Goal: Task Accomplishment & Management: Manage account settings

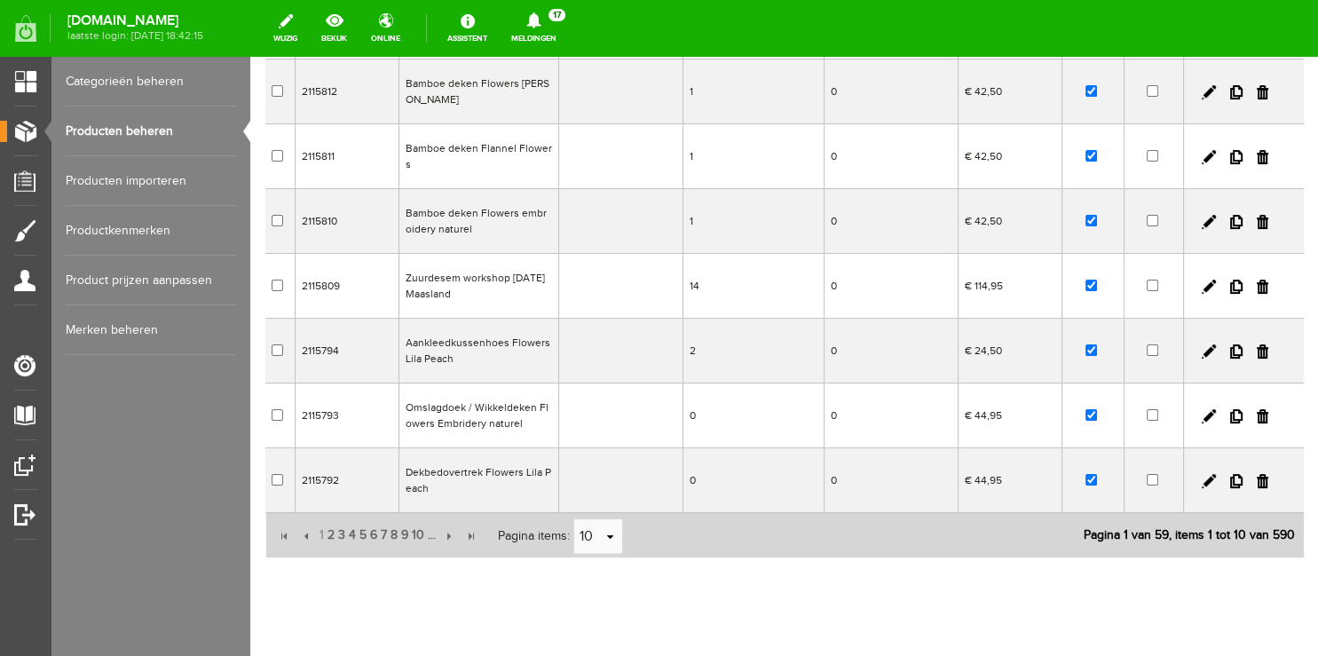
scroll to position [408, 0]
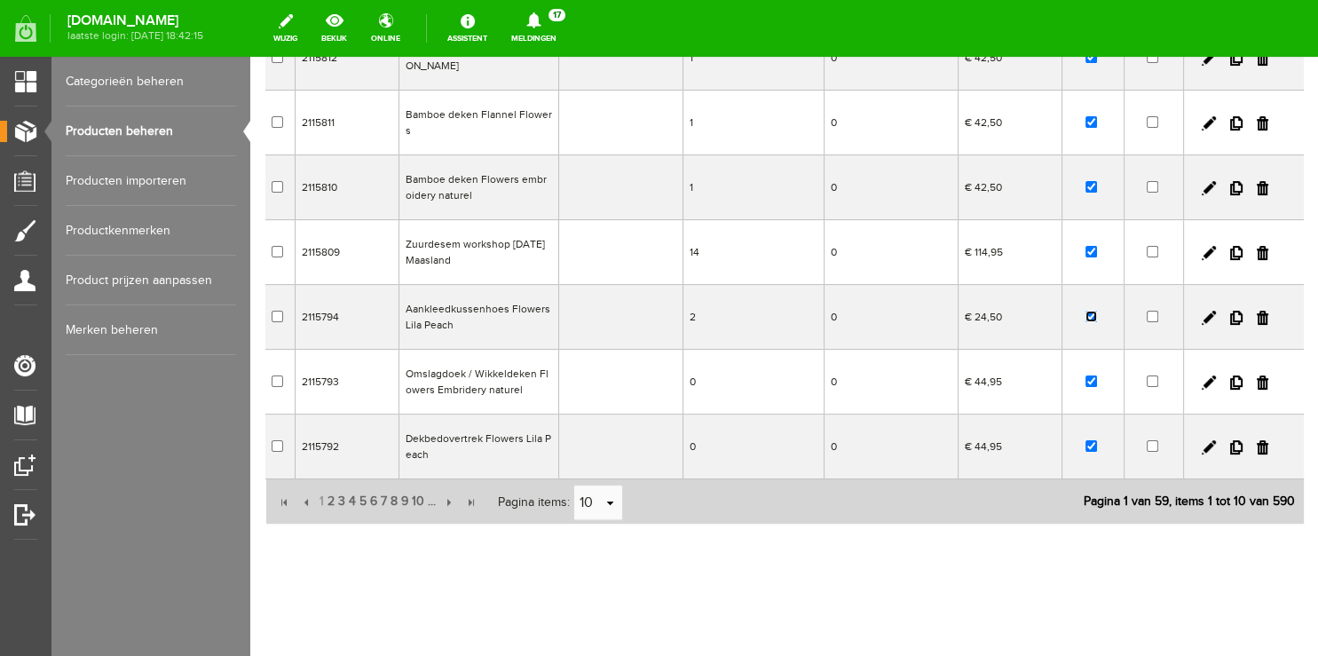
click at [1085, 318] on input "checkbox" at bounding box center [1091, 317] width 12 height 12
checkbox input "false"
click at [1085, 442] on input "checkbox" at bounding box center [1091, 446] width 12 height 12
checkbox input "false"
click at [330, 502] on span "2" at bounding box center [331, 501] width 11 height 35
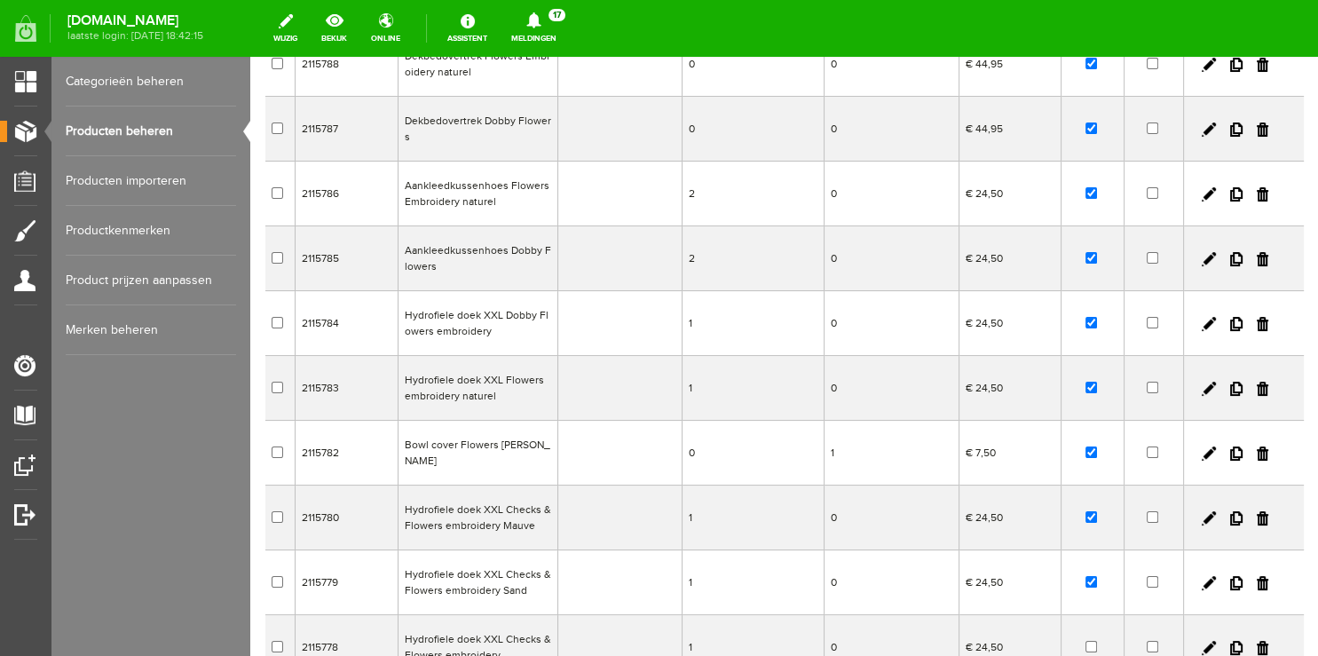
scroll to position [0, 0]
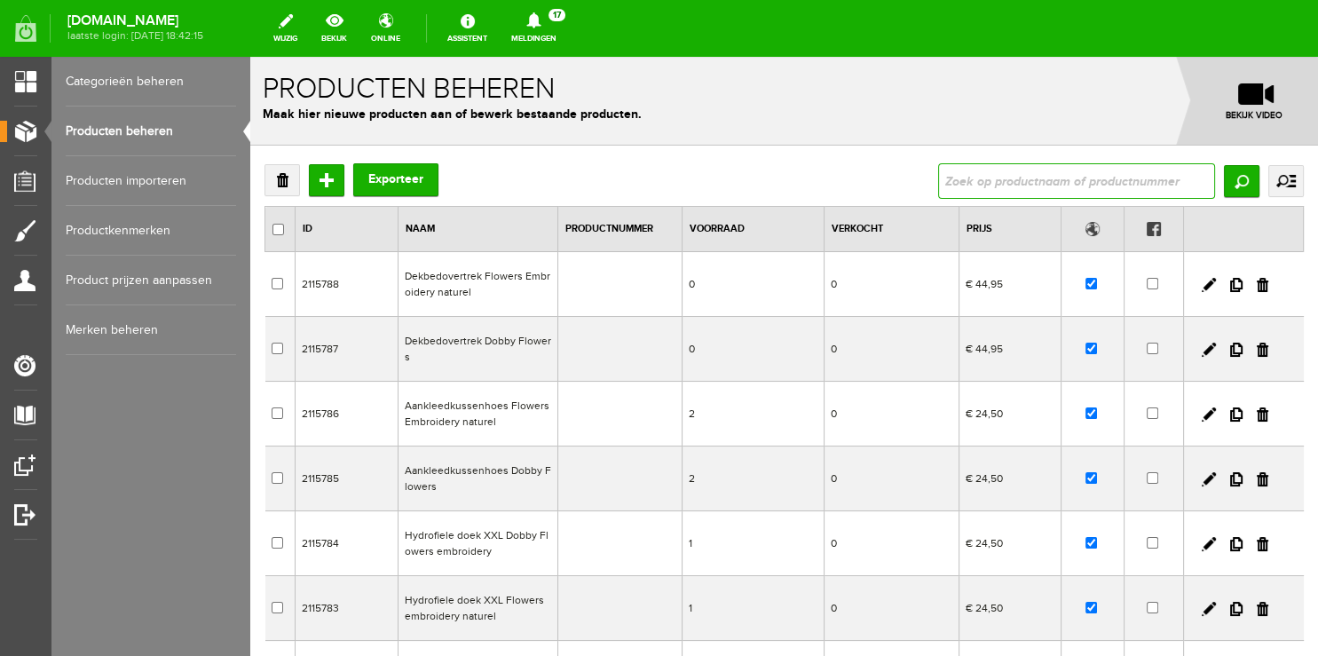
click at [1009, 179] on input "text" at bounding box center [1076, 180] width 277 height 35
type input "peach"
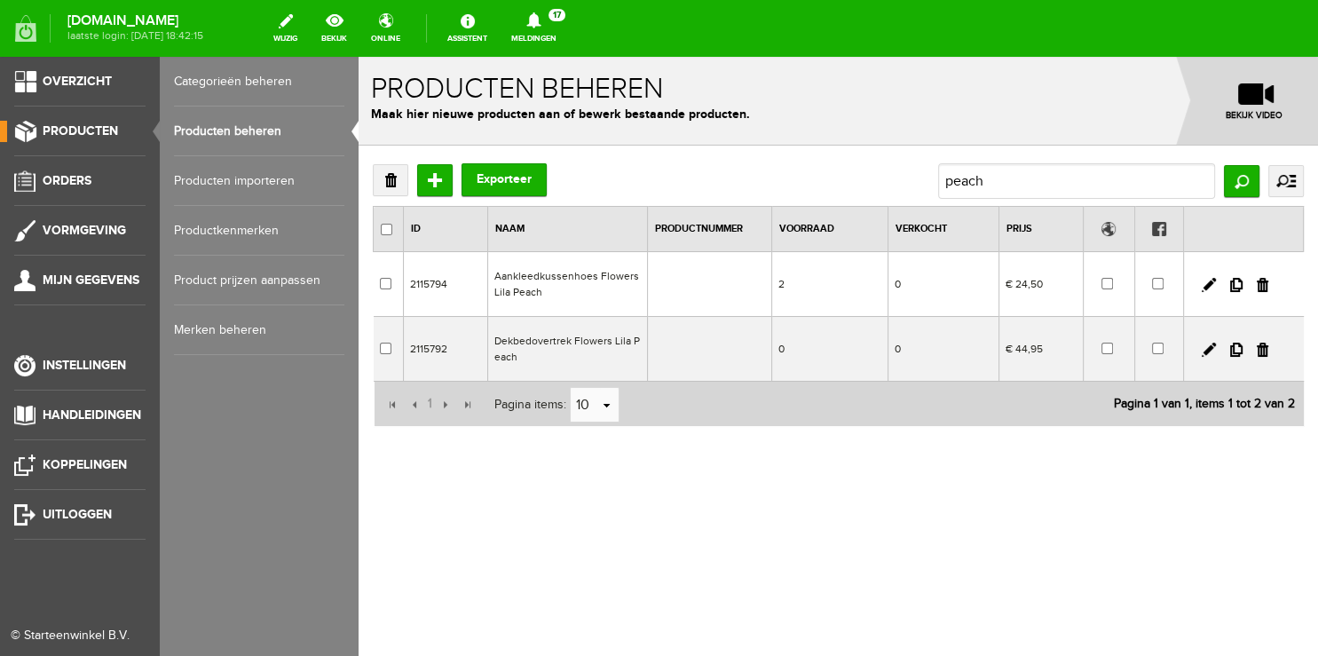
click at [87, 133] on span "Producten" at bounding box center [80, 130] width 75 height 15
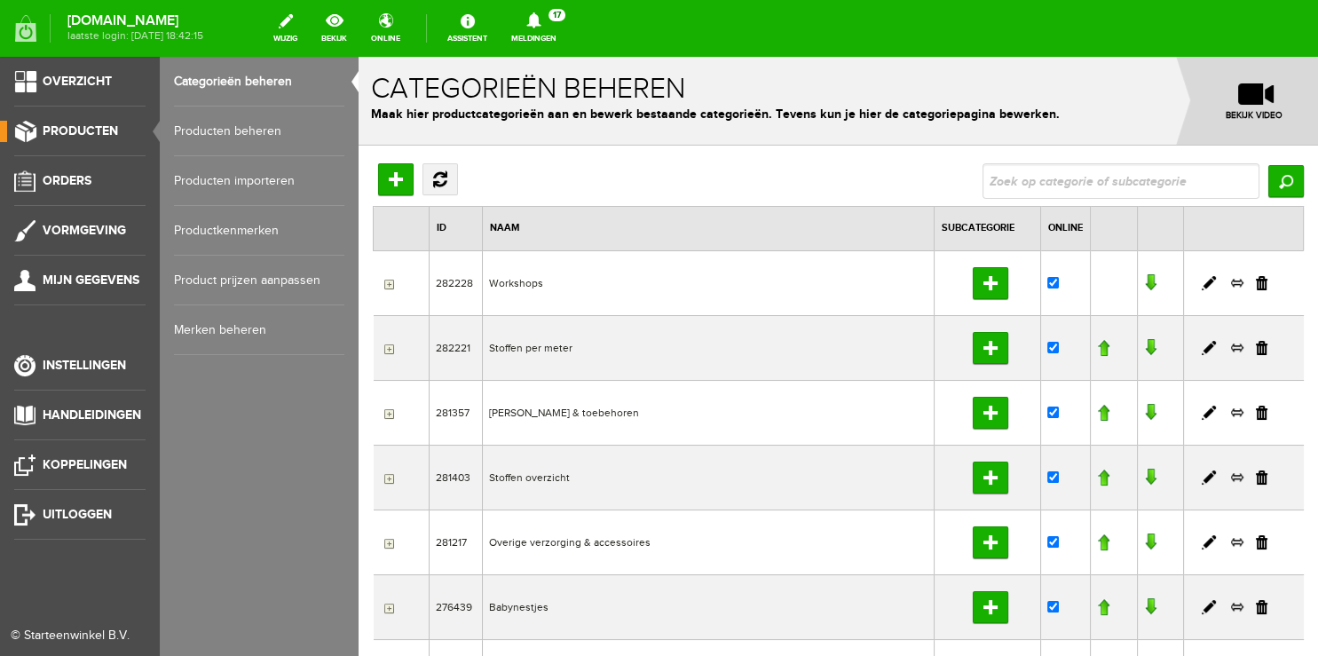
click at [238, 133] on link "Producten beheren" at bounding box center [259, 131] width 170 height 50
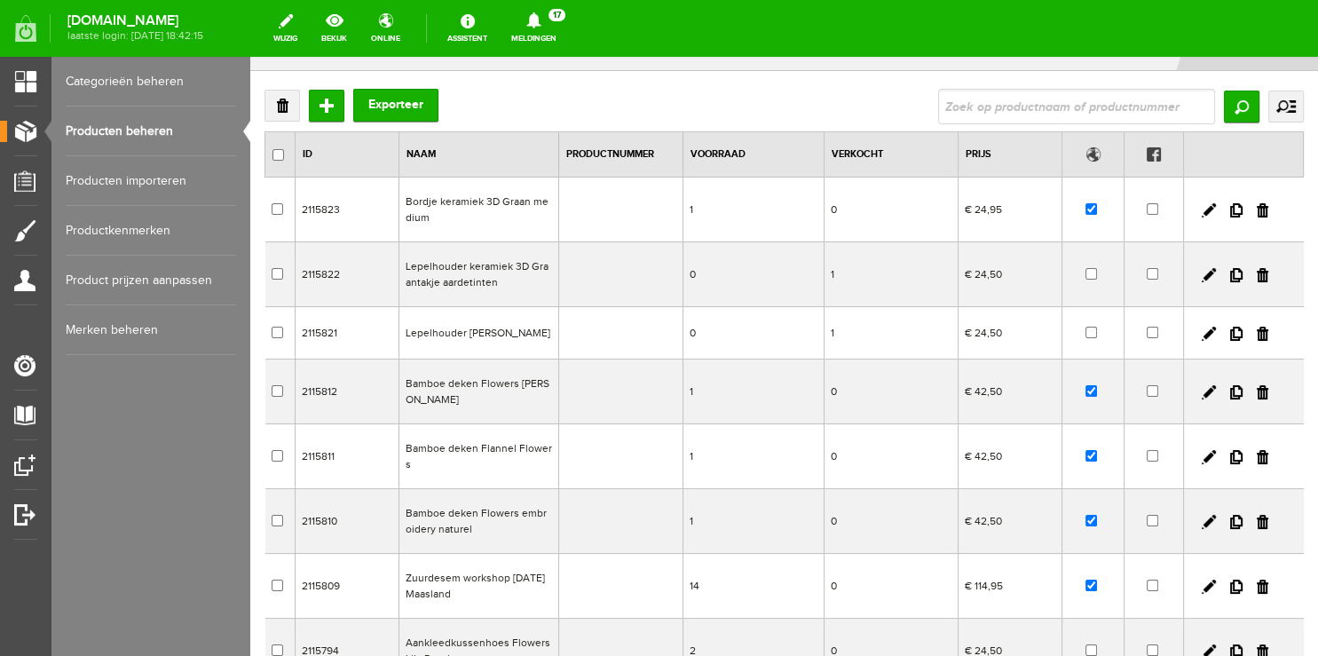
scroll to position [93, 0]
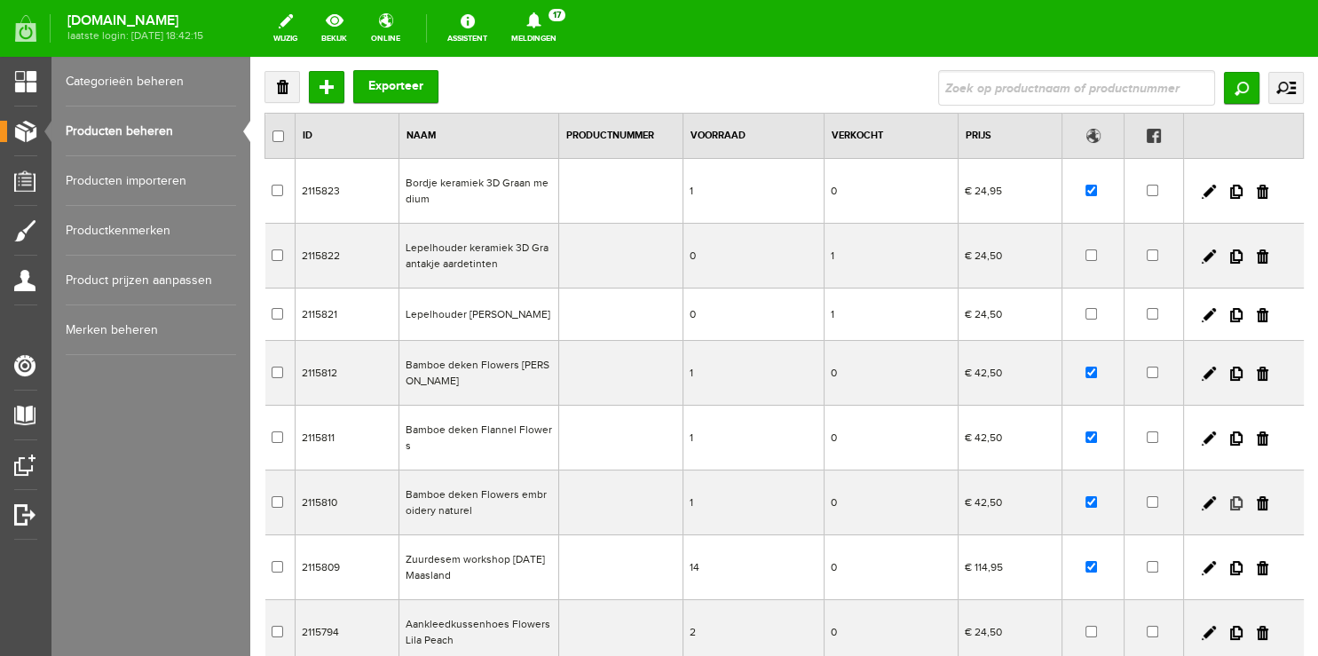
click at [1230, 504] on link at bounding box center [1236, 503] width 12 height 14
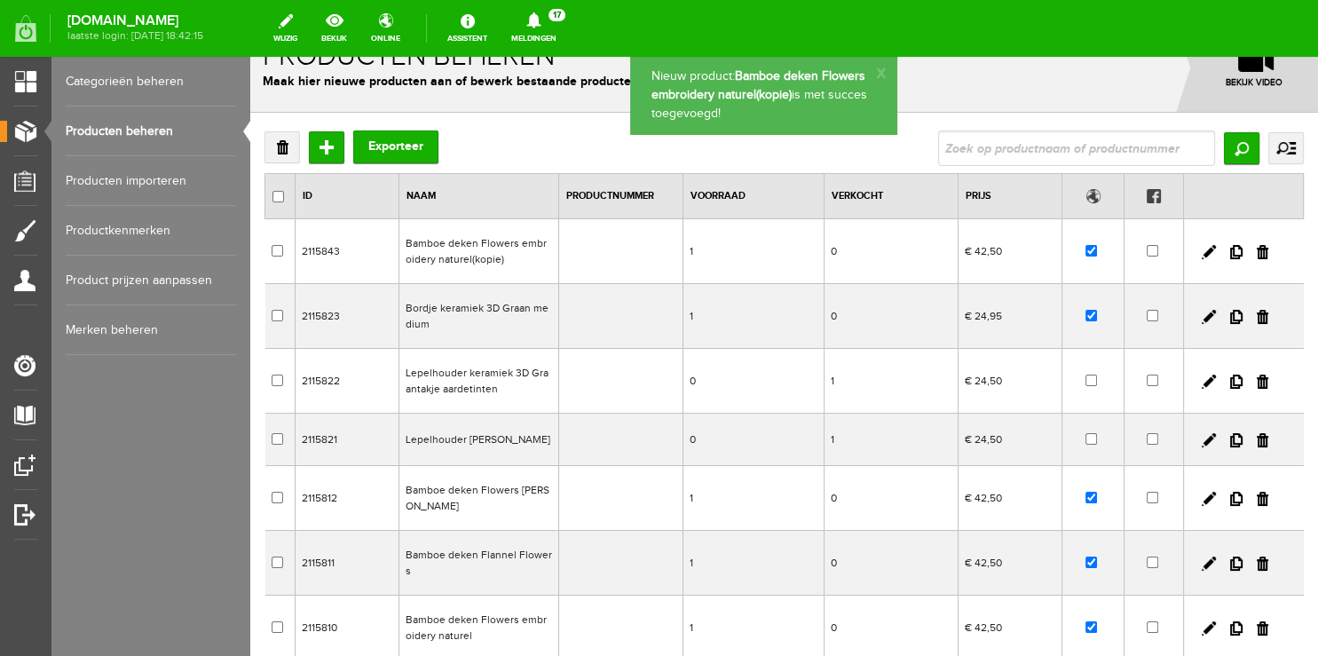
scroll to position [0, 0]
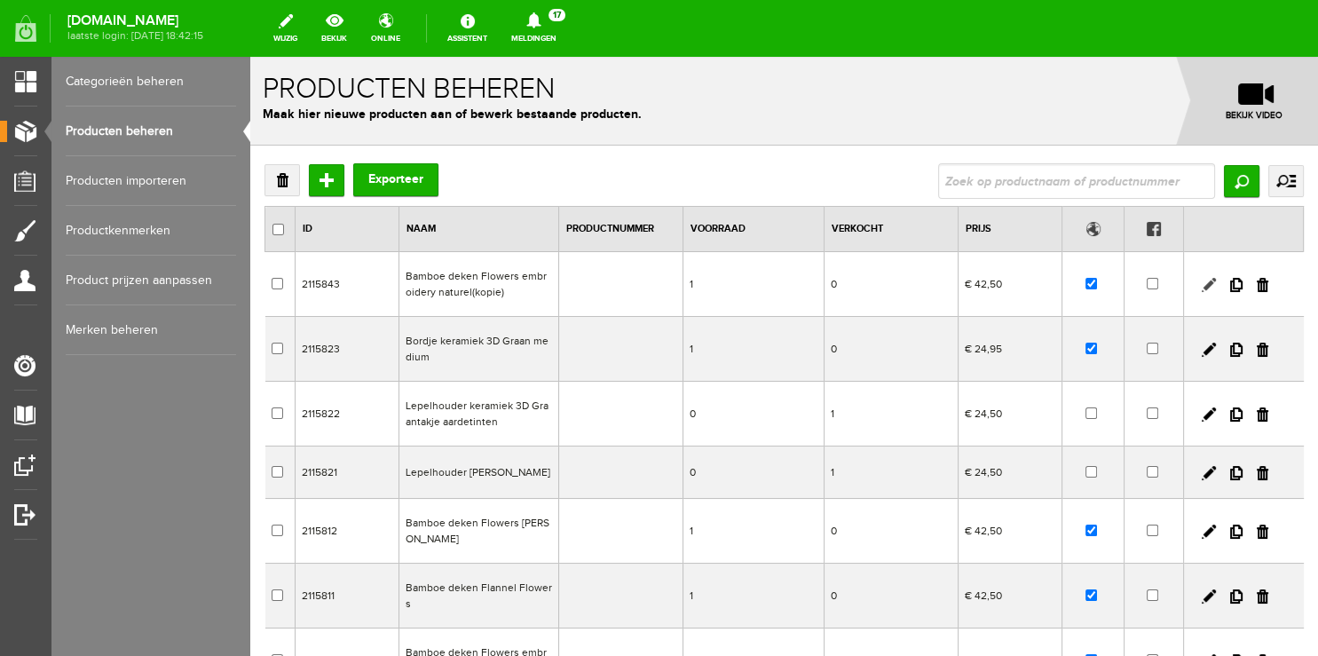
click at [1201, 286] on link at bounding box center [1208, 285] width 14 height 14
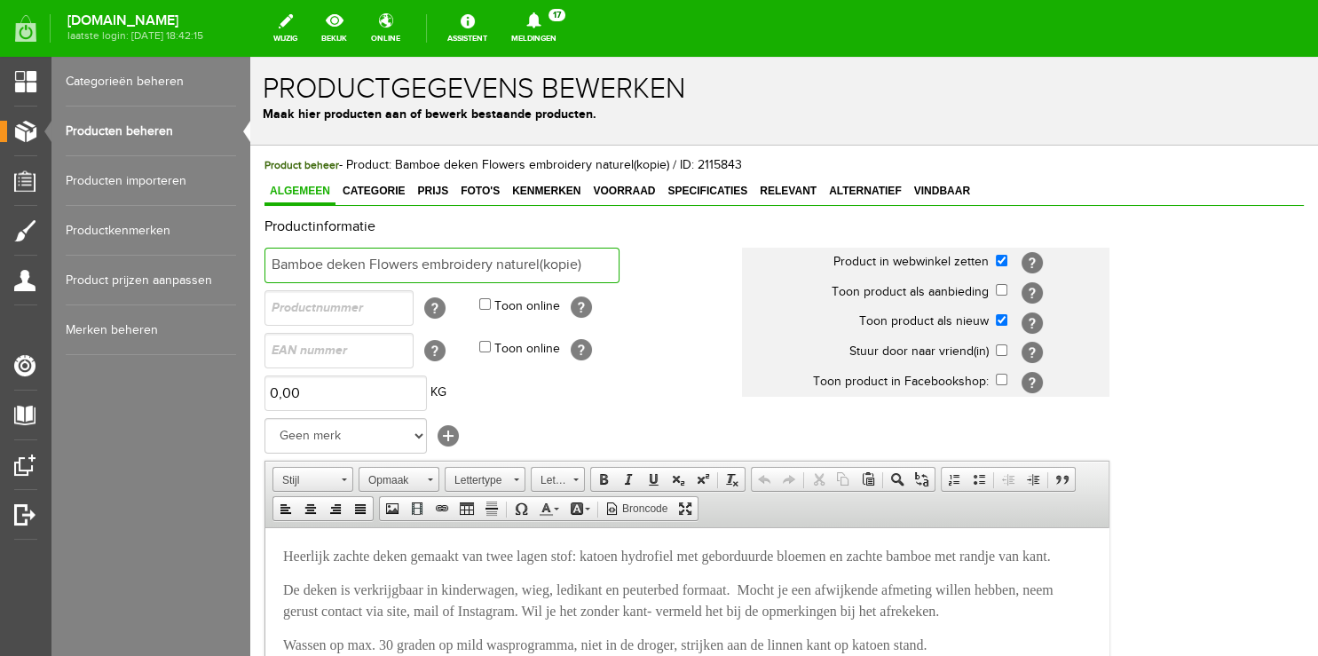
drag, startPoint x: 368, startPoint y: 260, endPoint x: 626, endPoint y: 259, distance: 257.3
click at [619, 259] on input "Bamboe deken Flowers embroidery naturel(kopie)" at bounding box center [441, 265] width 355 height 35
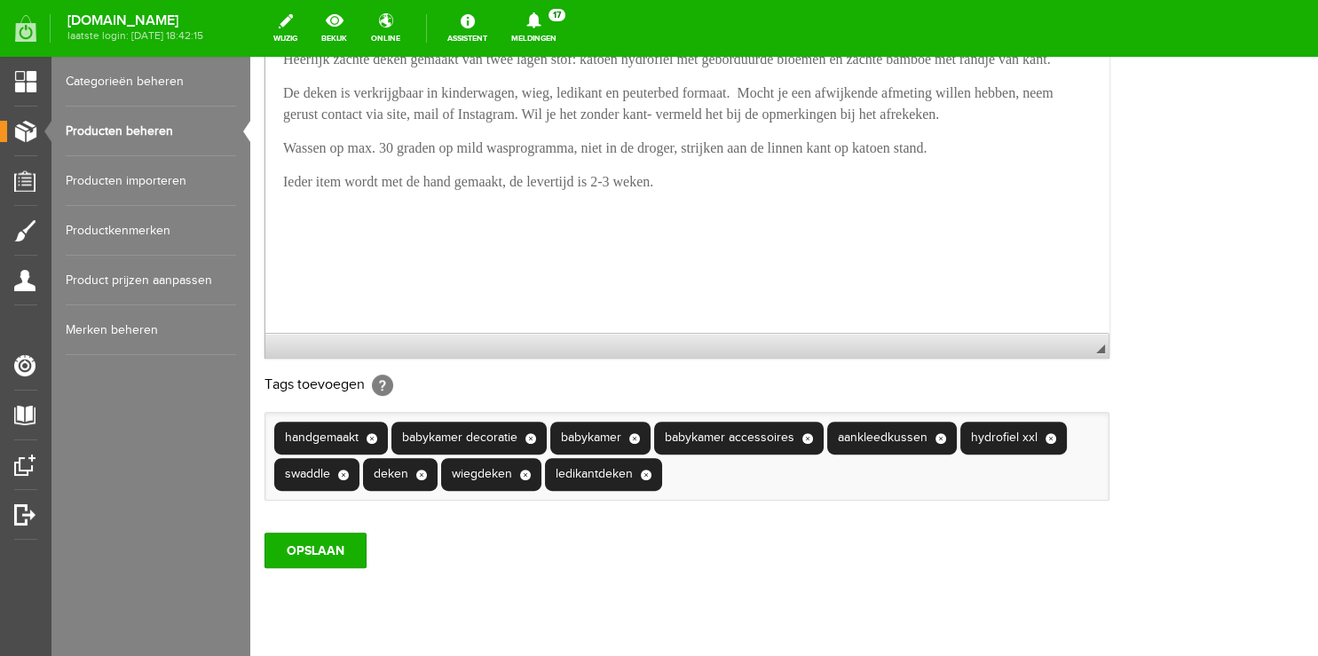
scroll to position [562, 0]
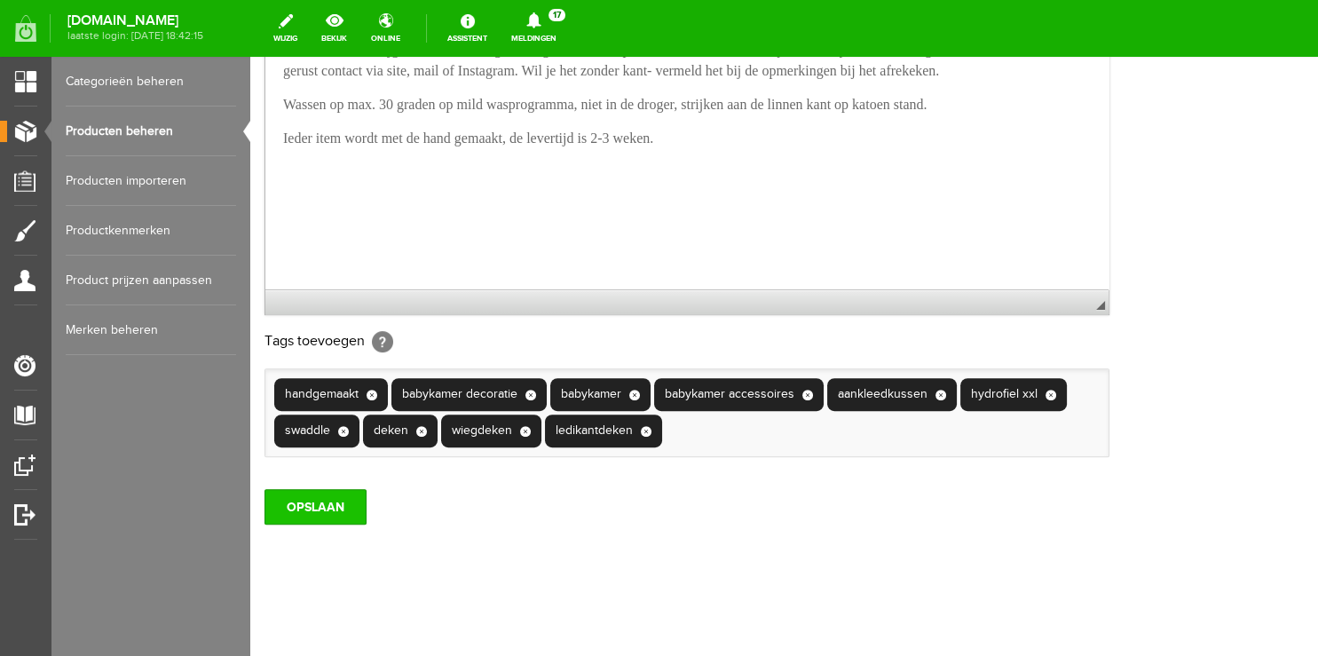
type input "Bamboe deken Leaves naturel"
click at [327, 522] on input "OPSLAAN" at bounding box center [315, 506] width 102 height 35
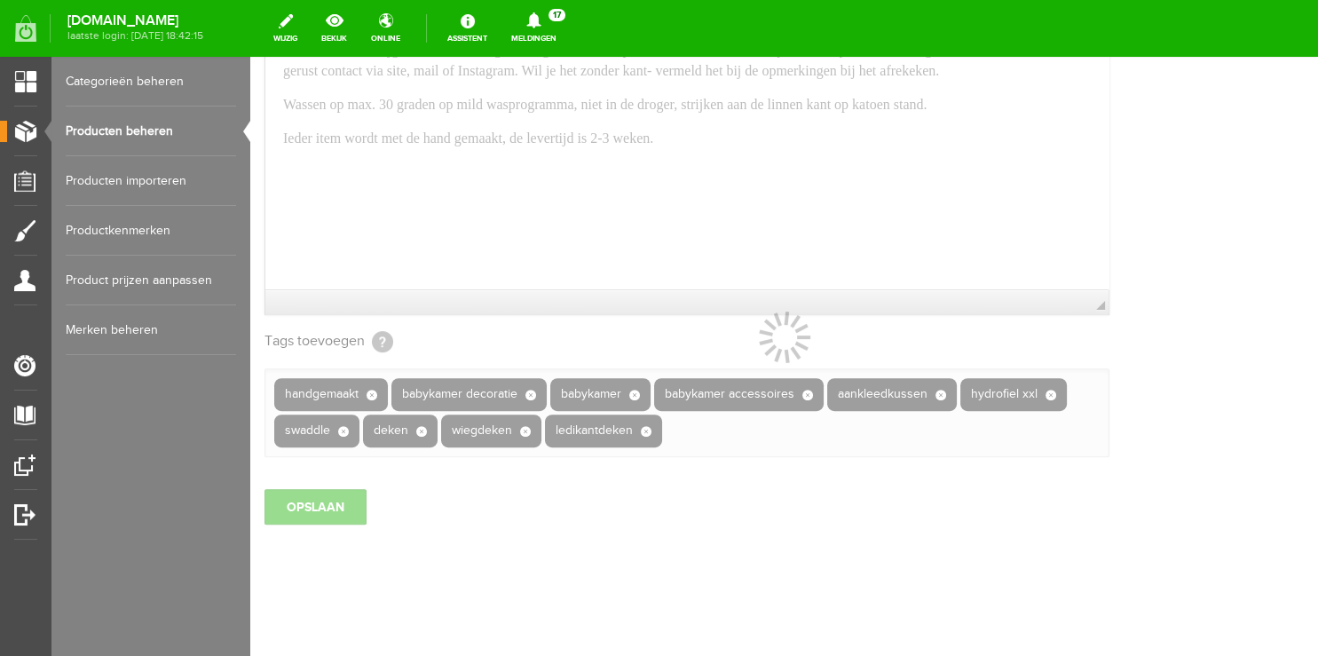
scroll to position [0, 0]
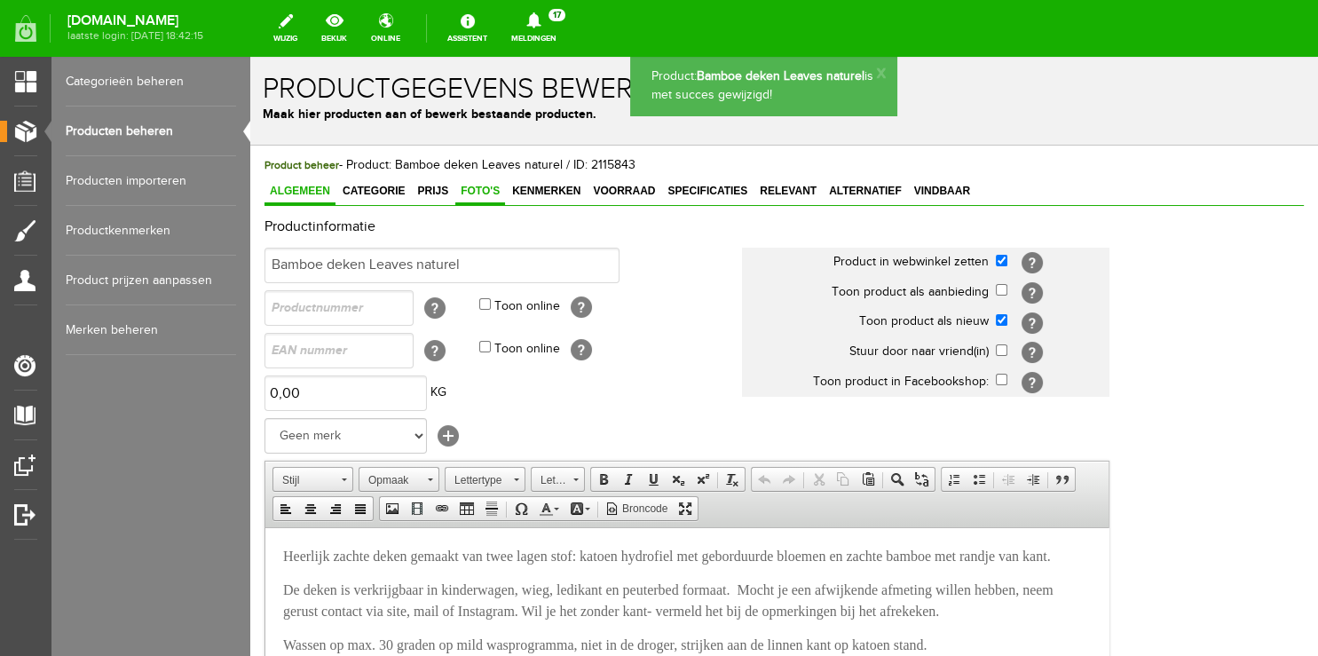
click at [475, 190] on span "Foto's" at bounding box center [480, 191] width 50 height 12
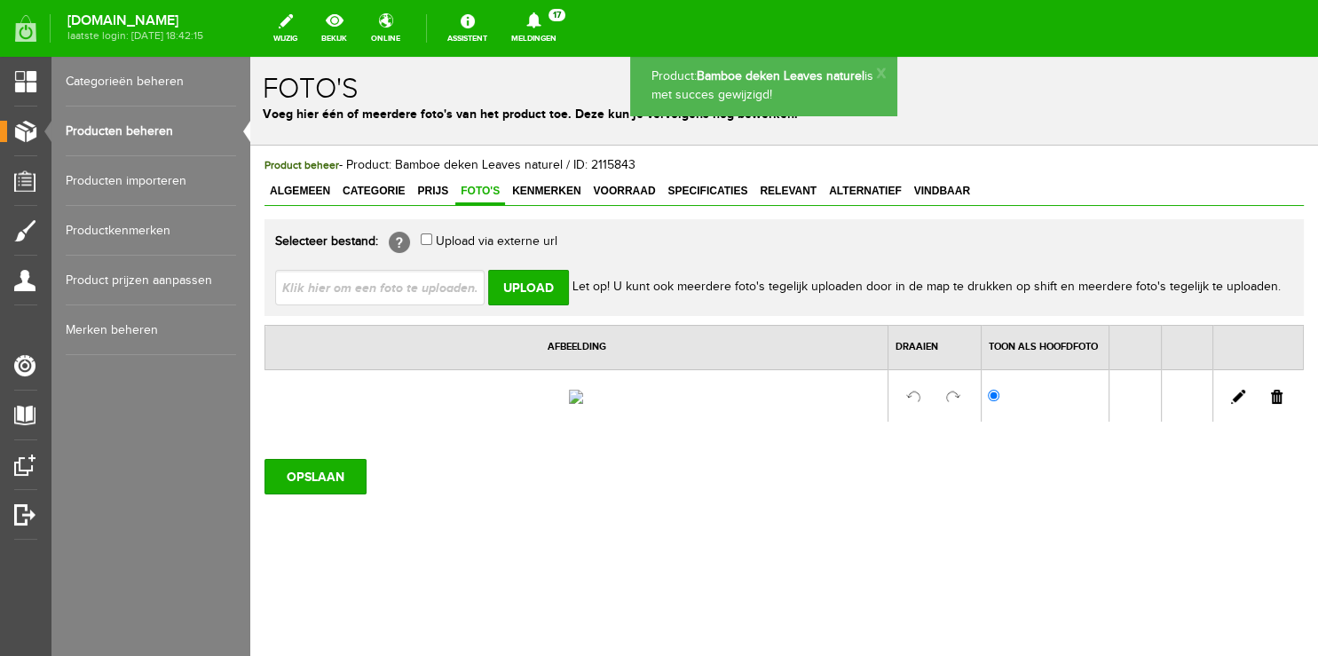
click at [1271, 404] on link at bounding box center [1277, 397] width 12 height 14
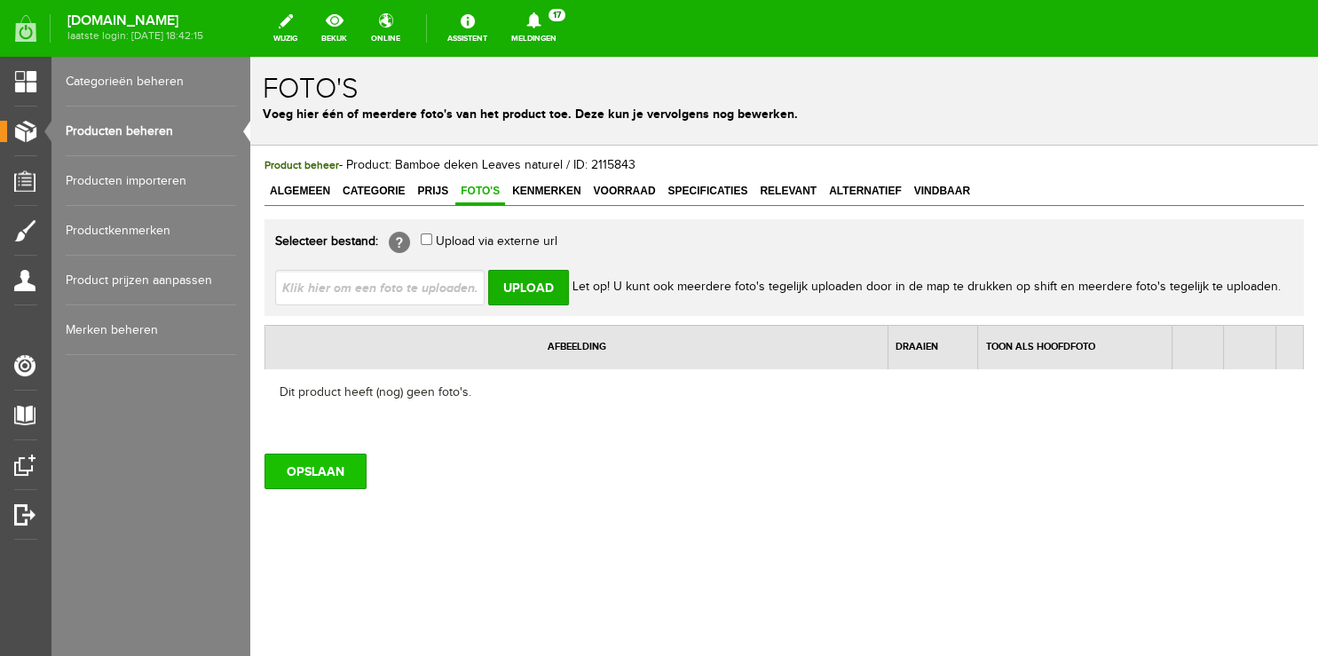
click at [298, 473] on input "OPSLAAN" at bounding box center [315, 470] width 102 height 35
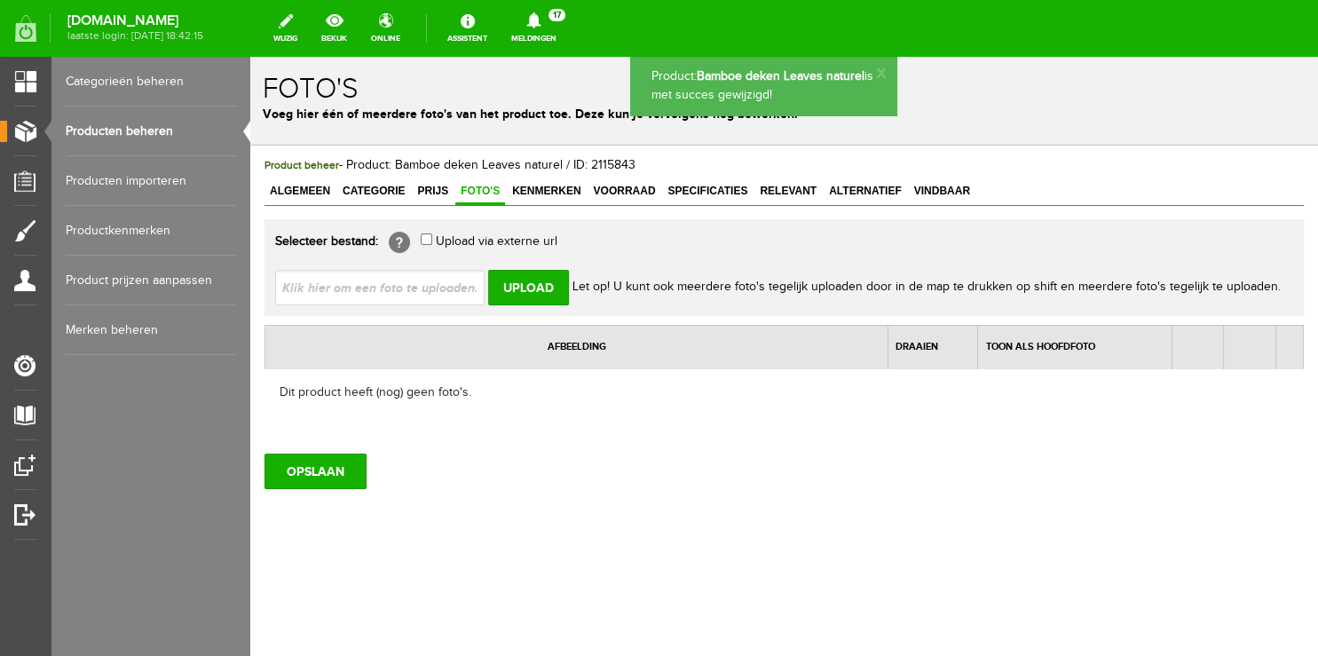
click at [109, 122] on link "Producten beheren" at bounding box center [151, 131] width 170 height 50
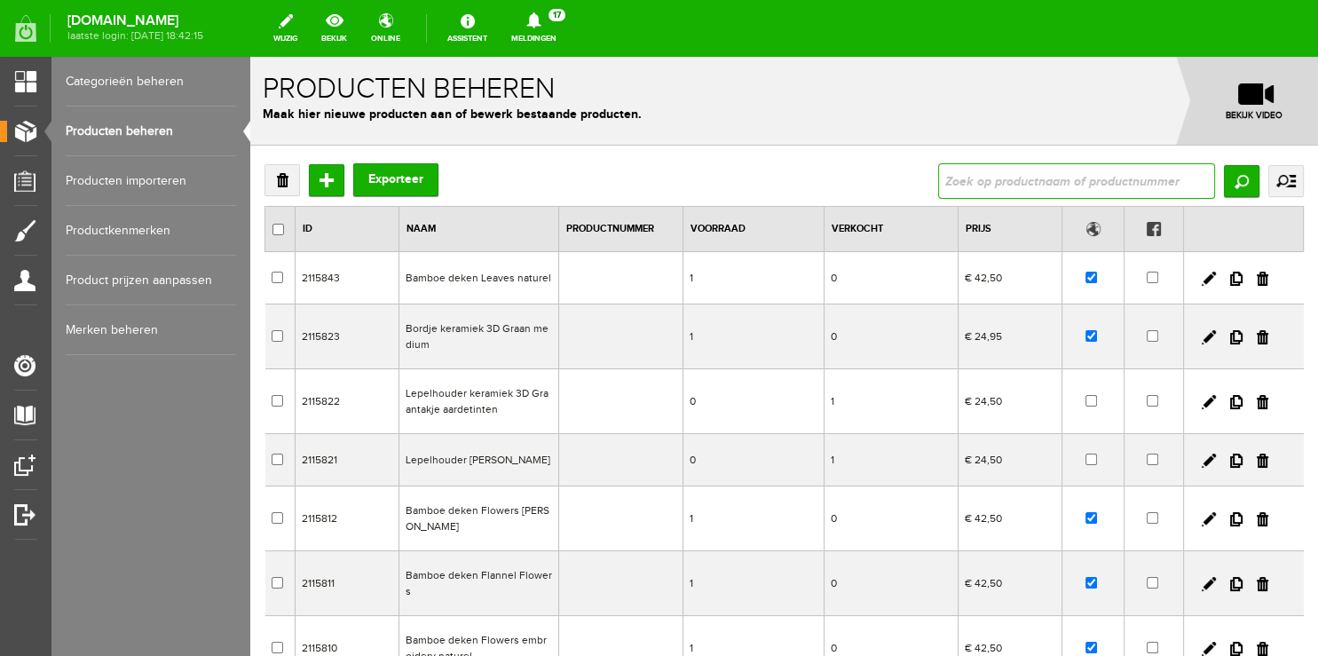
click at [1053, 190] on input "text" at bounding box center [1076, 180] width 277 height 35
type input "omslagdoek"
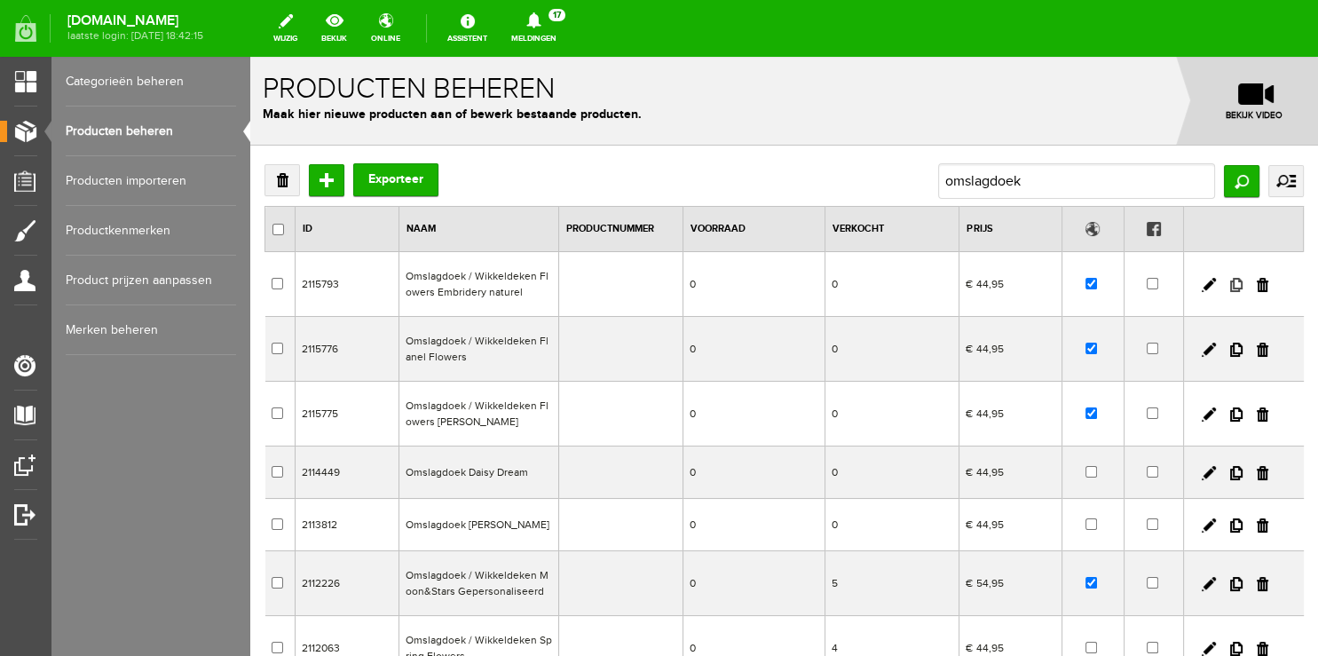
click at [1230, 286] on link at bounding box center [1236, 285] width 12 height 14
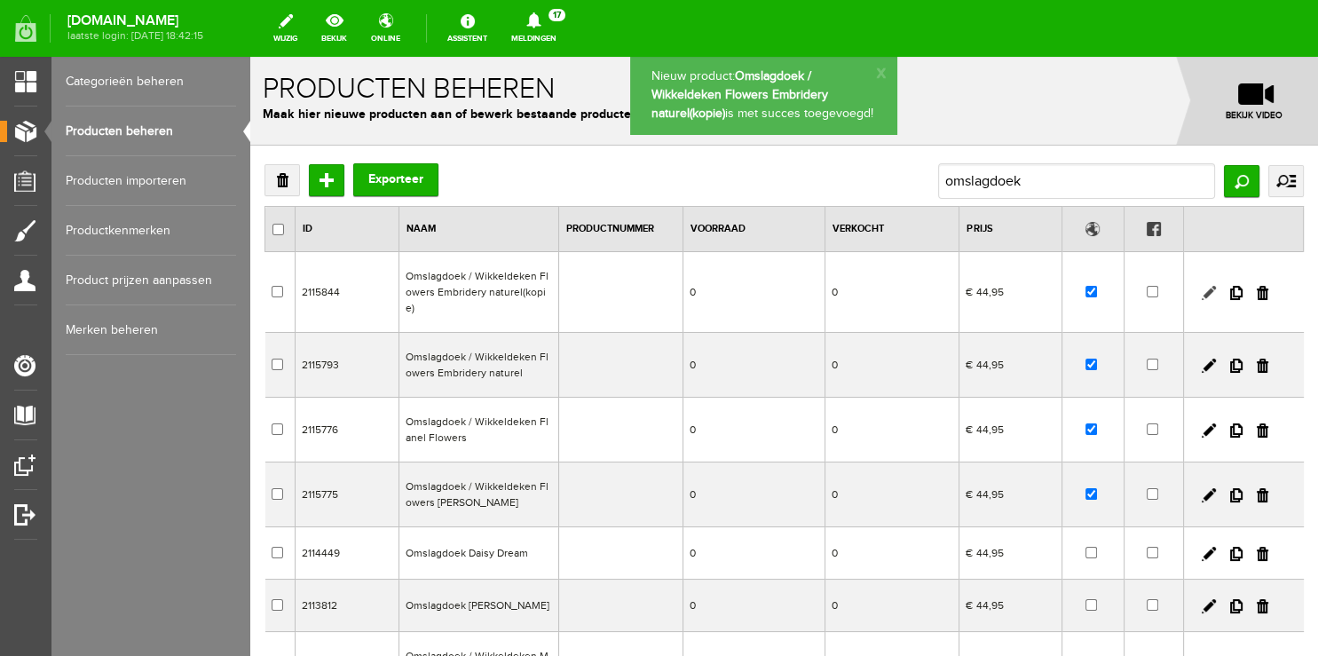
click at [1201, 286] on link at bounding box center [1208, 293] width 14 height 14
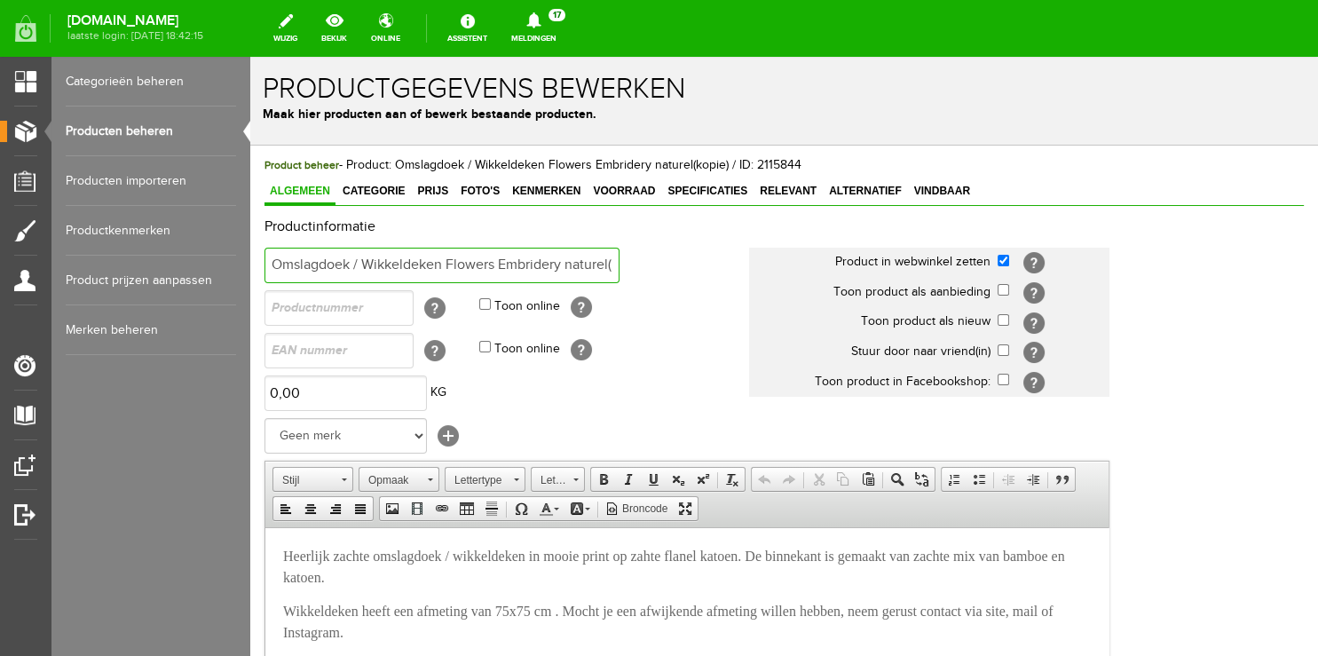
scroll to position [0, 39]
drag, startPoint x: 447, startPoint y: 264, endPoint x: 829, endPoint y: 271, distance: 381.6
click at [619, 271] on input "Omslagdoek / Wikkeldeken Flowers Embridery naturel(kopie)" at bounding box center [441, 265] width 355 height 35
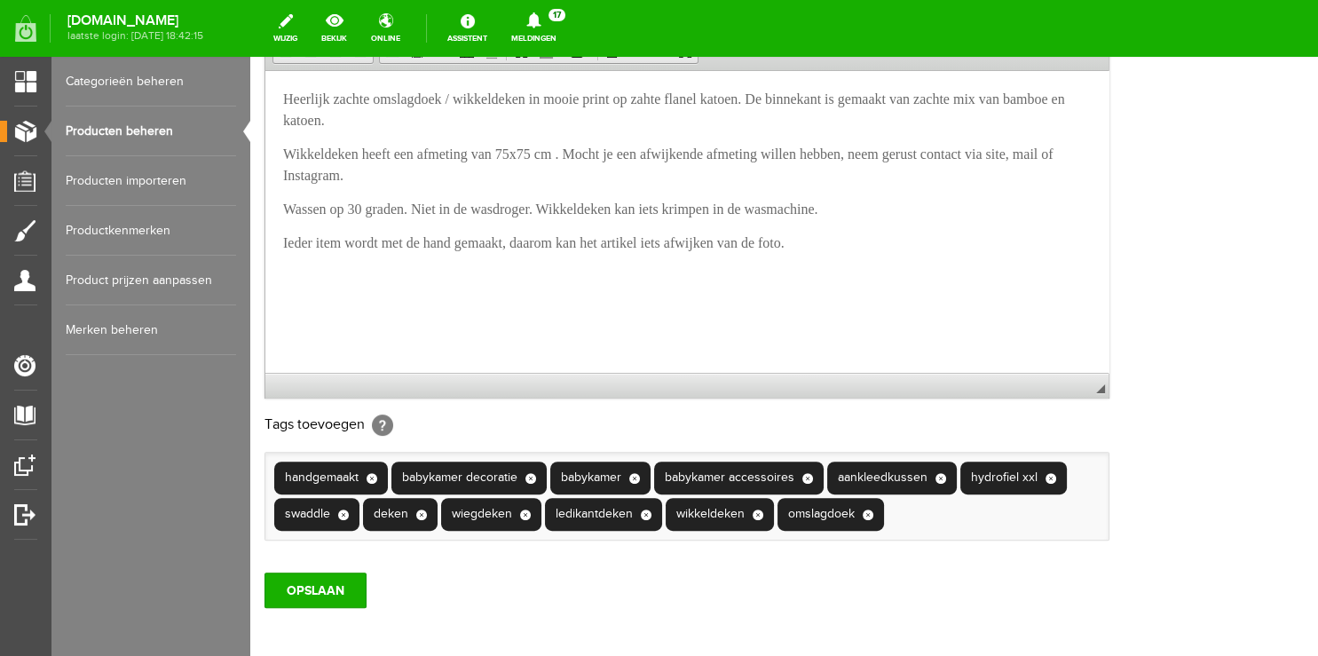
scroll to position [562, 0]
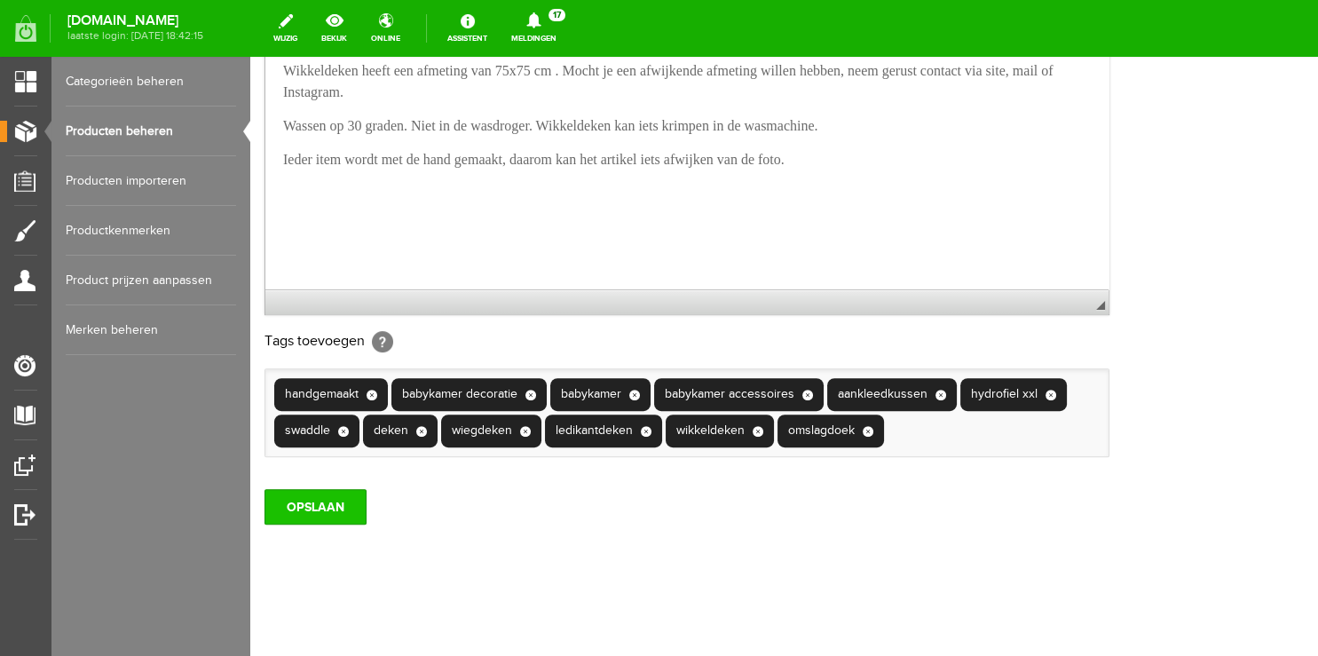
type input "Omslagdoek / Wikkeldeken Leaves naturel"
click at [300, 524] on input "OPSLAAN" at bounding box center [315, 506] width 102 height 35
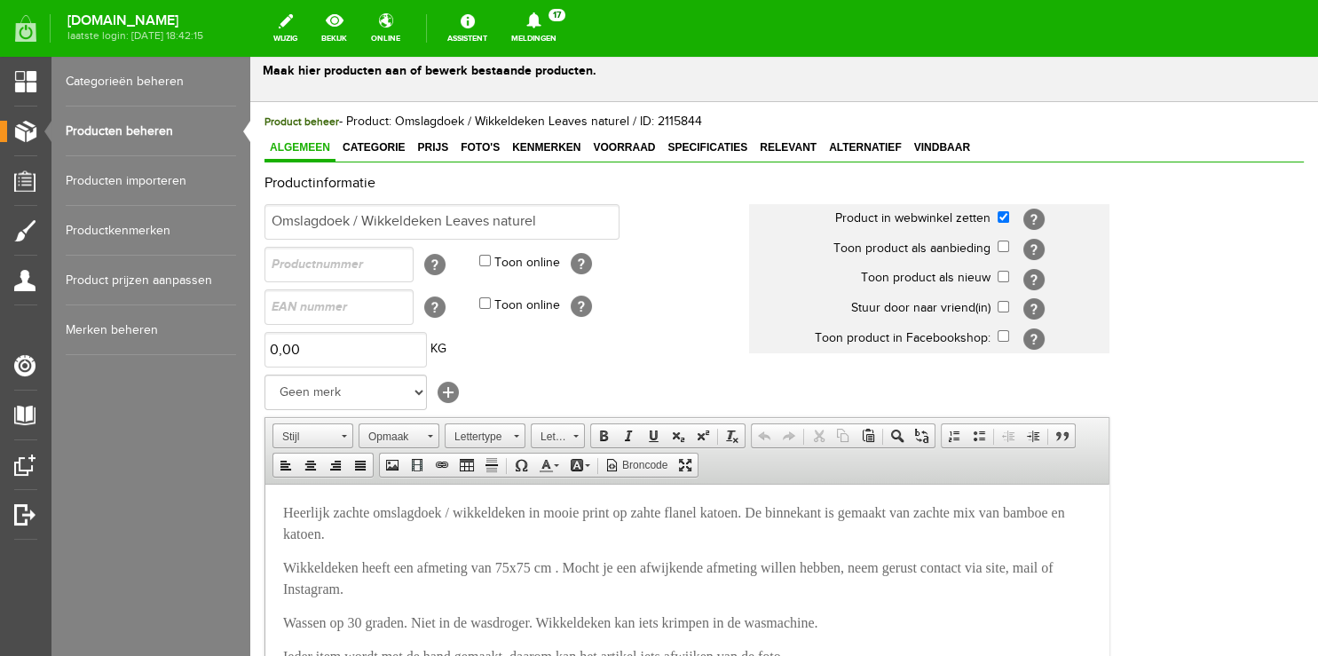
scroll to position [93, 0]
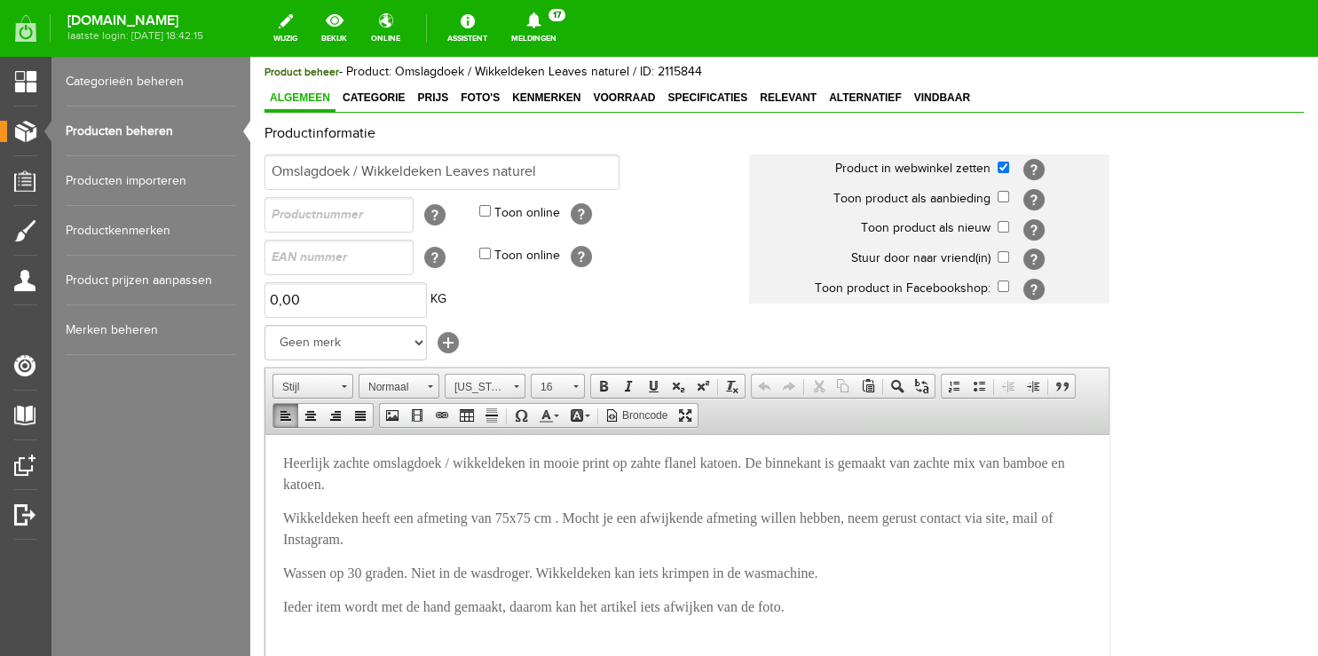
click at [677, 468] on span "Heerlijk zachte omslagdoek / wikkeldeken in mooie print op zahte flanel katoen.…" at bounding box center [674, 472] width 782 height 36
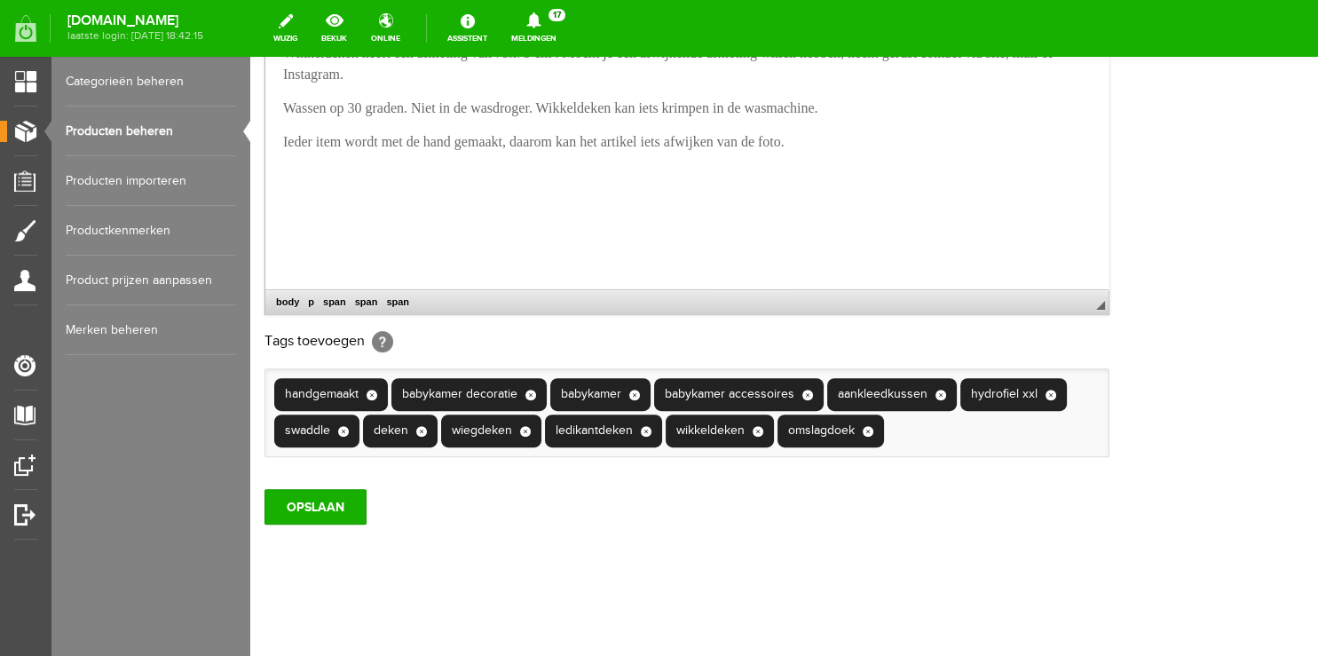
scroll to position [113, 0]
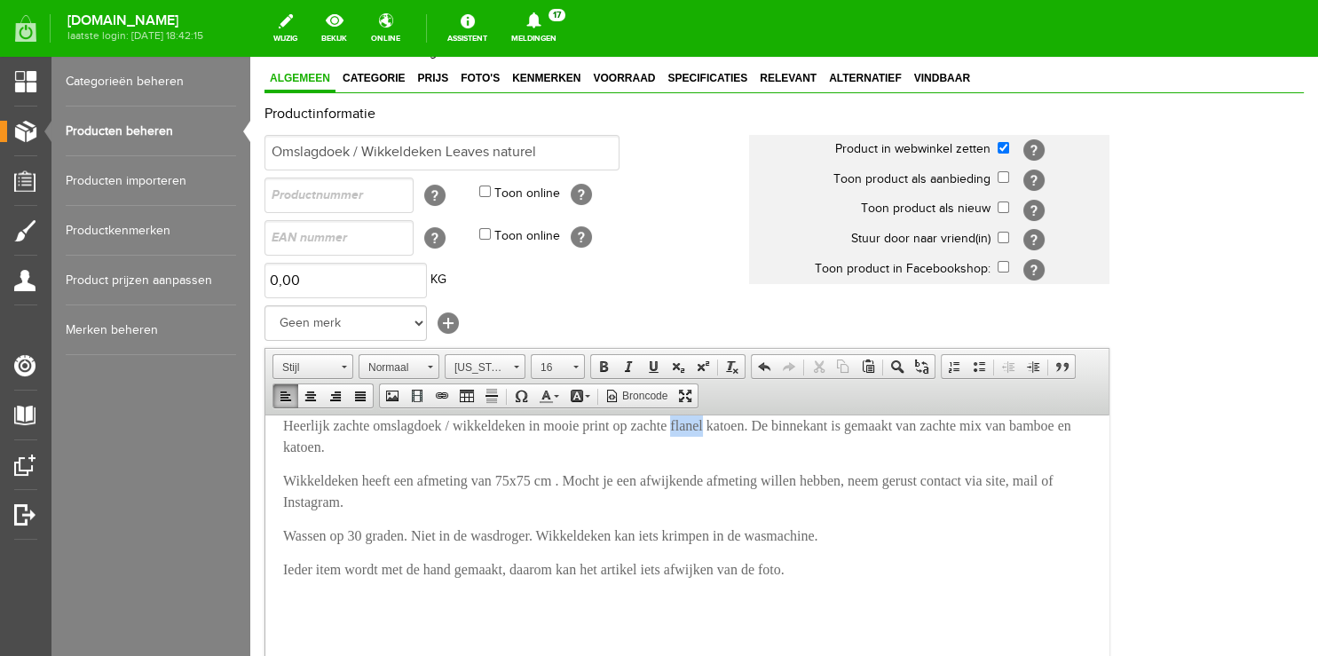
drag, startPoint x: 705, startPoint y: 429, endPoint x: 744, endPoint y: 427, distance: 38.2
click at [744, 427] on span "Heerlijk zachte omslagdoek / wikkeldeken in mooie print op zachte flanel katoen…" at bounding box center [677, 435] width 788 height 36
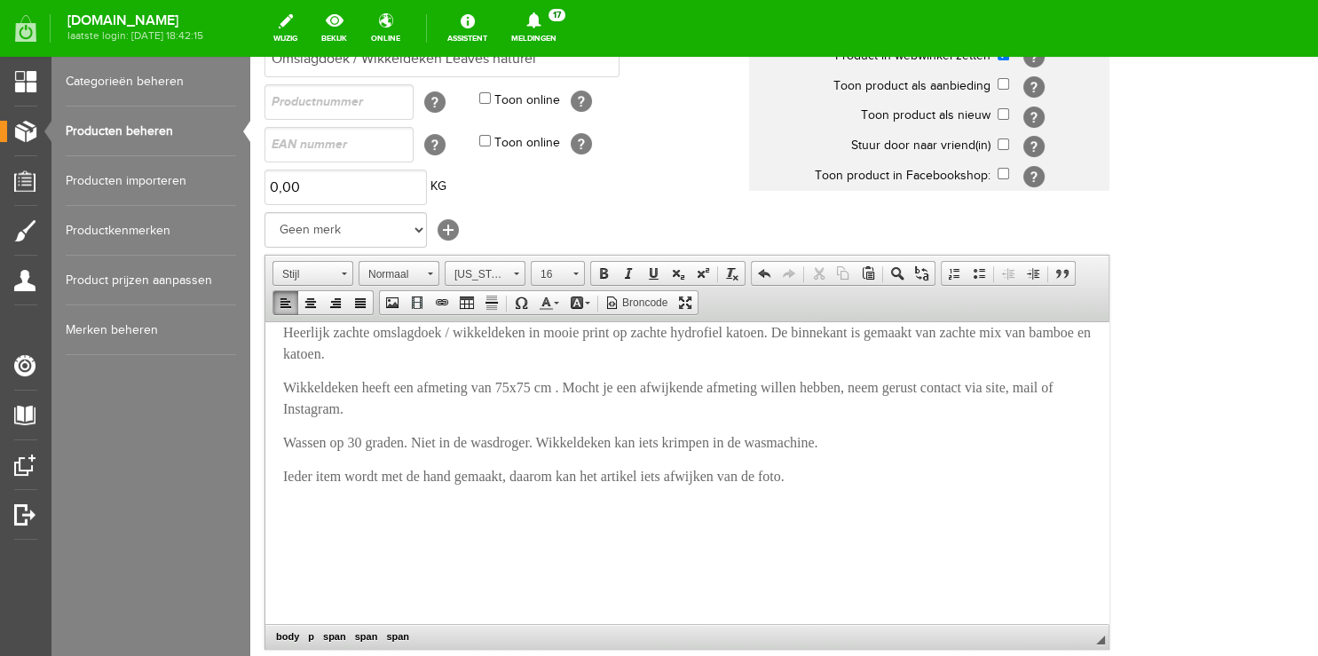
scroll to position [581, 0]
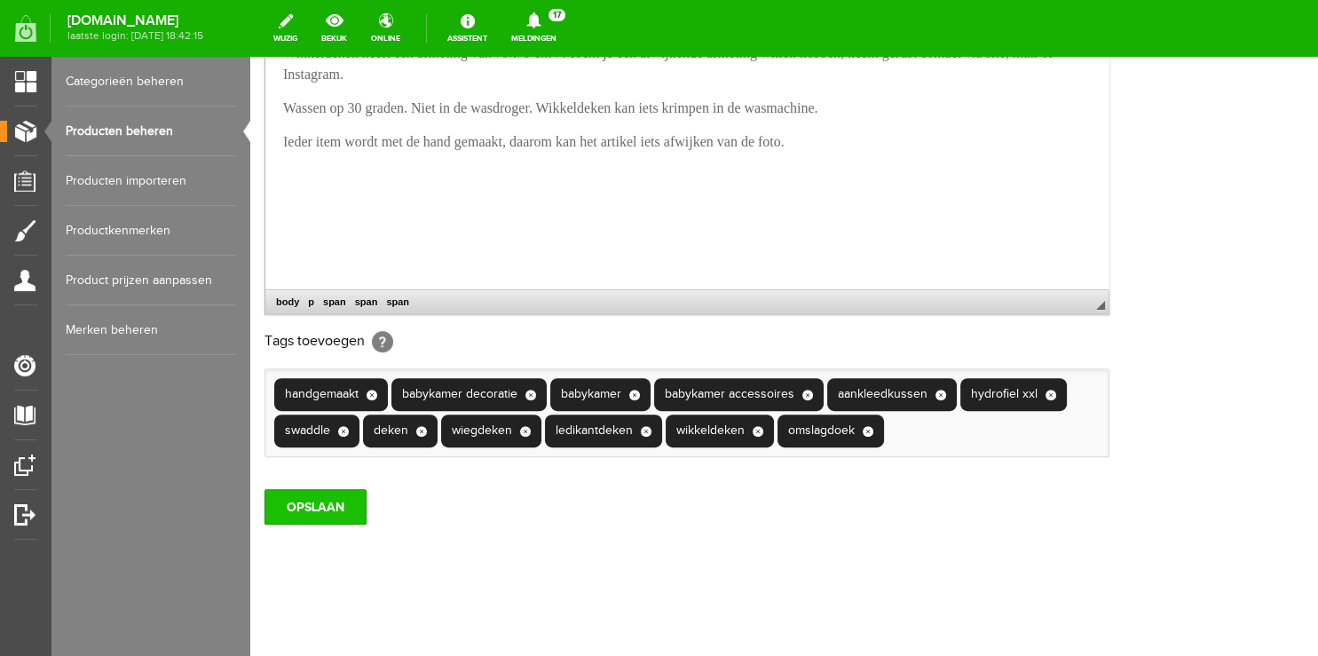
click at [302, 516] on input "OPSLAAN" at bounding box center [315, 506] width 102 height 35
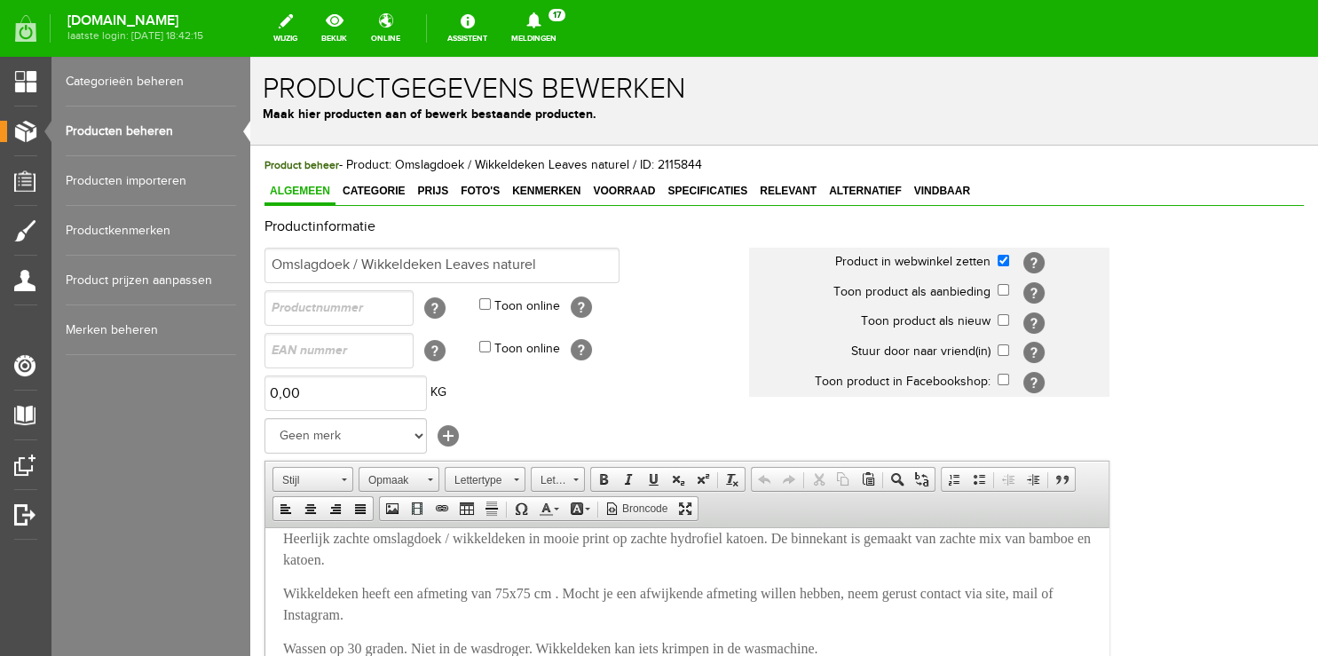
drag, startPoint x: 484, startPoint y: 186, endPoint x: 555, endPoint y: 229, distance: 82.8
click at [484, 189] on span "Foto's" at bounding box center [480, 191] width 50 height 12
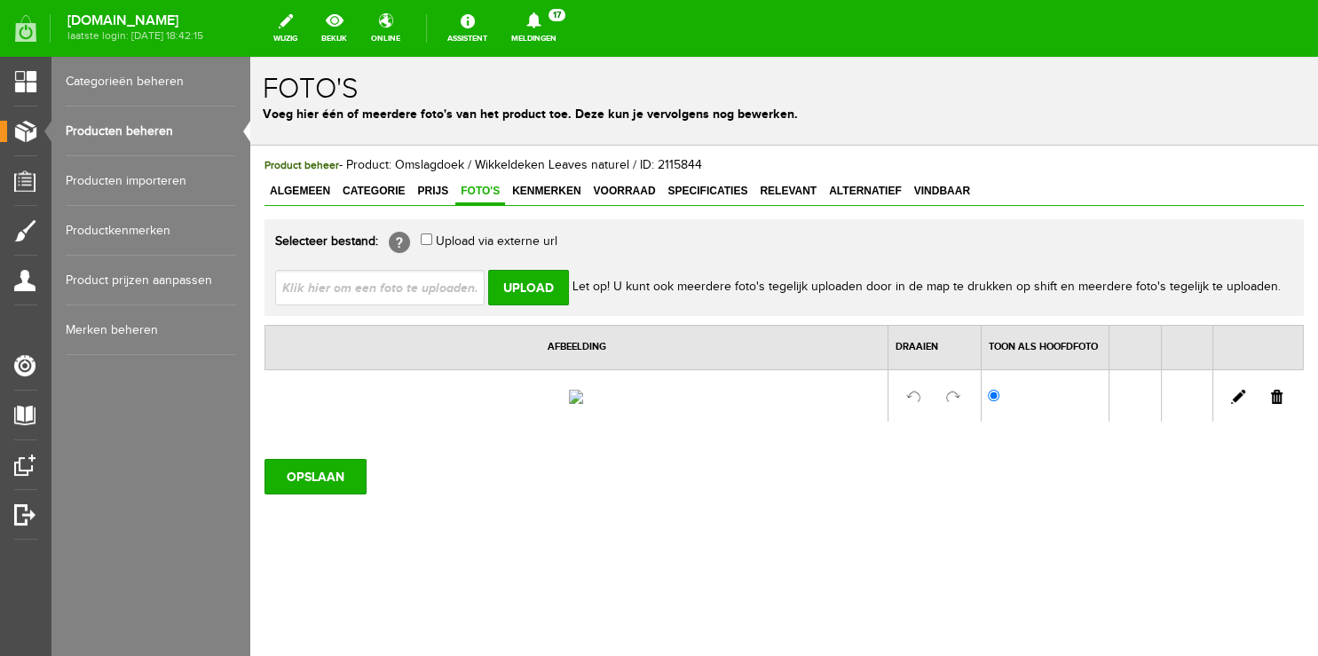
click at [1271, 404] on link at bounding box center [1277, 397] width 12 height 14
click at [343, 460] on input "OPSLAAN" at bounding box center [315, 470] width 102 height 35
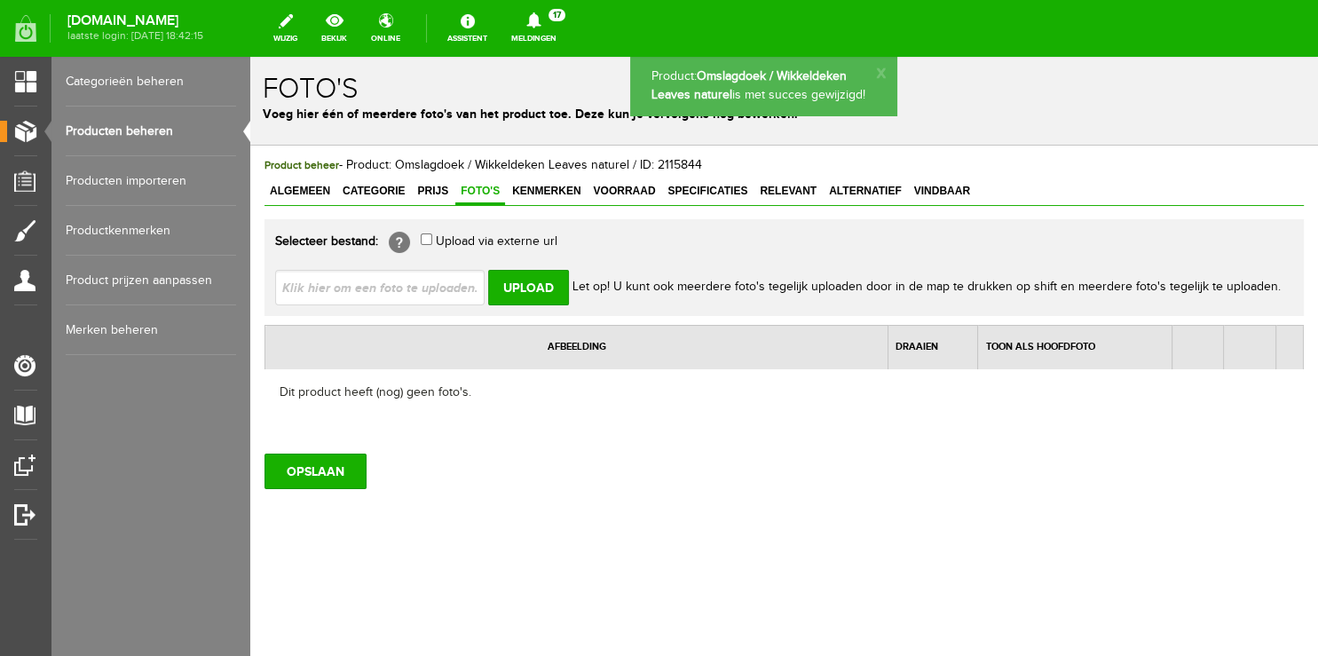
click at [137, 122] on link "Producten beheren" at bounding box center [151, 131] width 170 height 50
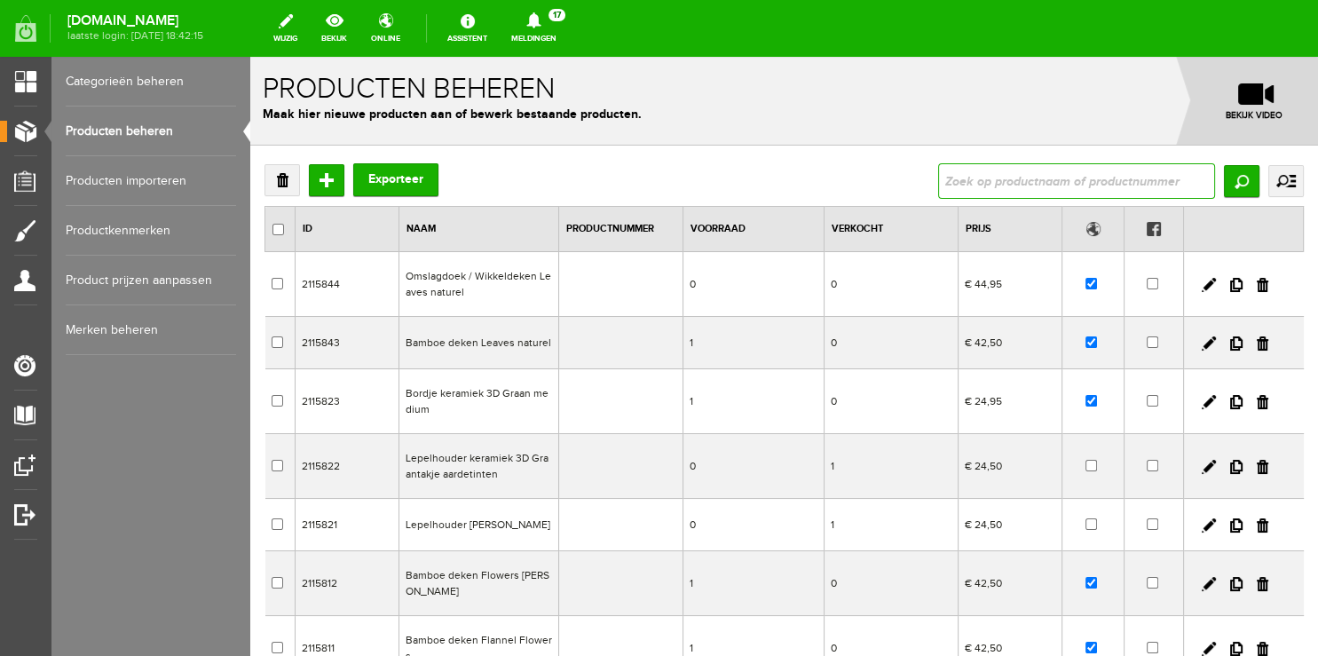
click at [1087, 189] on input "text" at bounding box center [1076, 180] width 277 height 35
type input "dekbedovertrek"
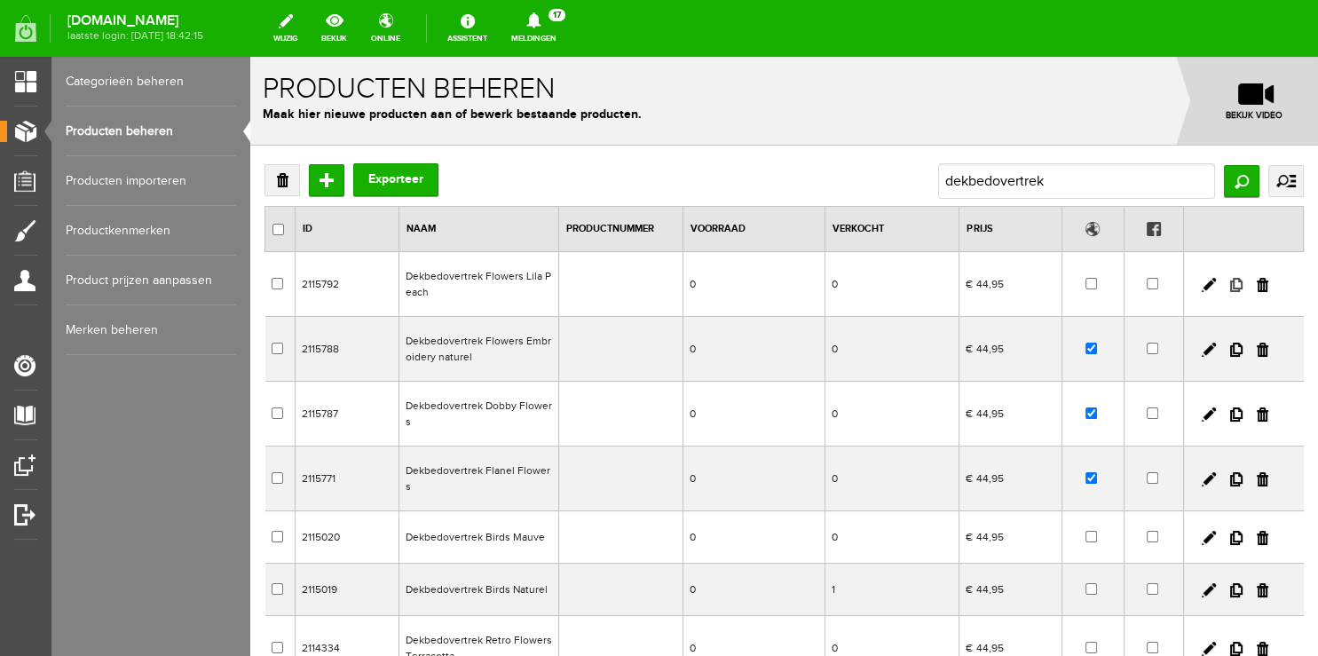
click at [1230, 284] on link at bounding box center [1236, 285] width 12 height 14
click at [1201, 285] on link at bounding box center [1208, 285] width 14 height 14
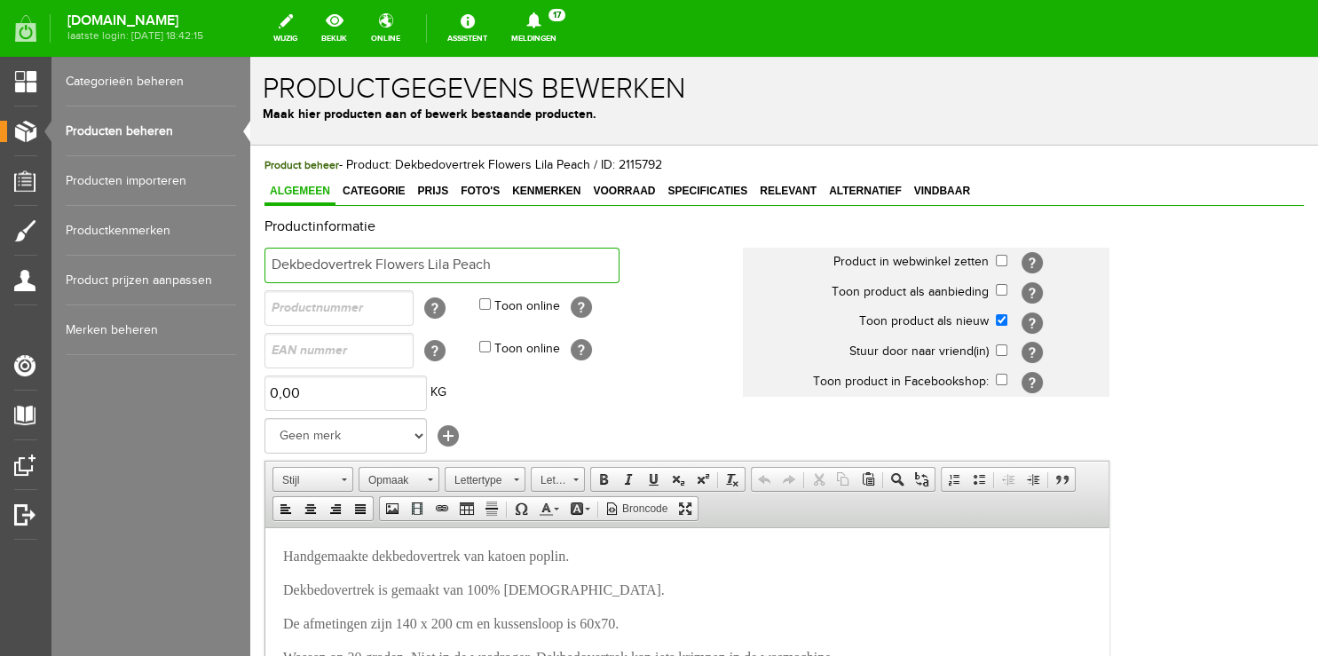
drag, startPoint x: 375, startPoint y: 254, endPoint x: 587, endPoint y: 254, distance: 212.1
click at [587, 254] on input "Dekbedovertrek Flowers Lila Peach" at bounding box center [441, 265] width 355 height 35
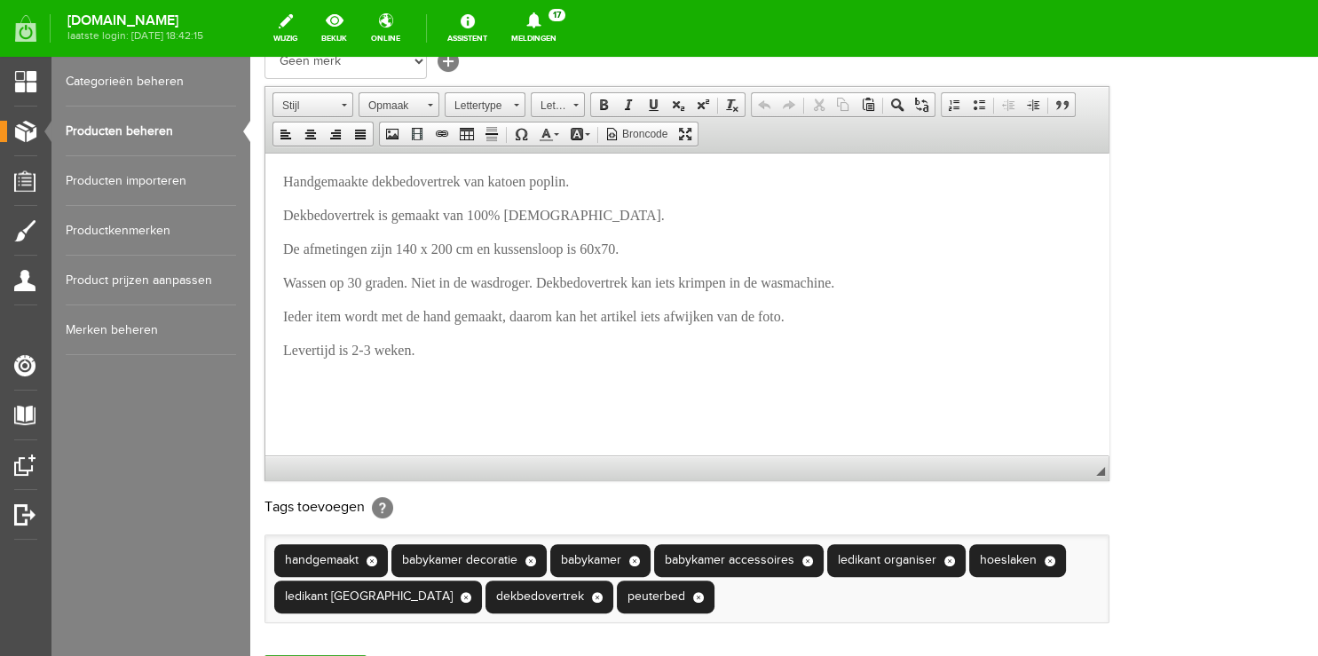
scroll to position [18, 0]
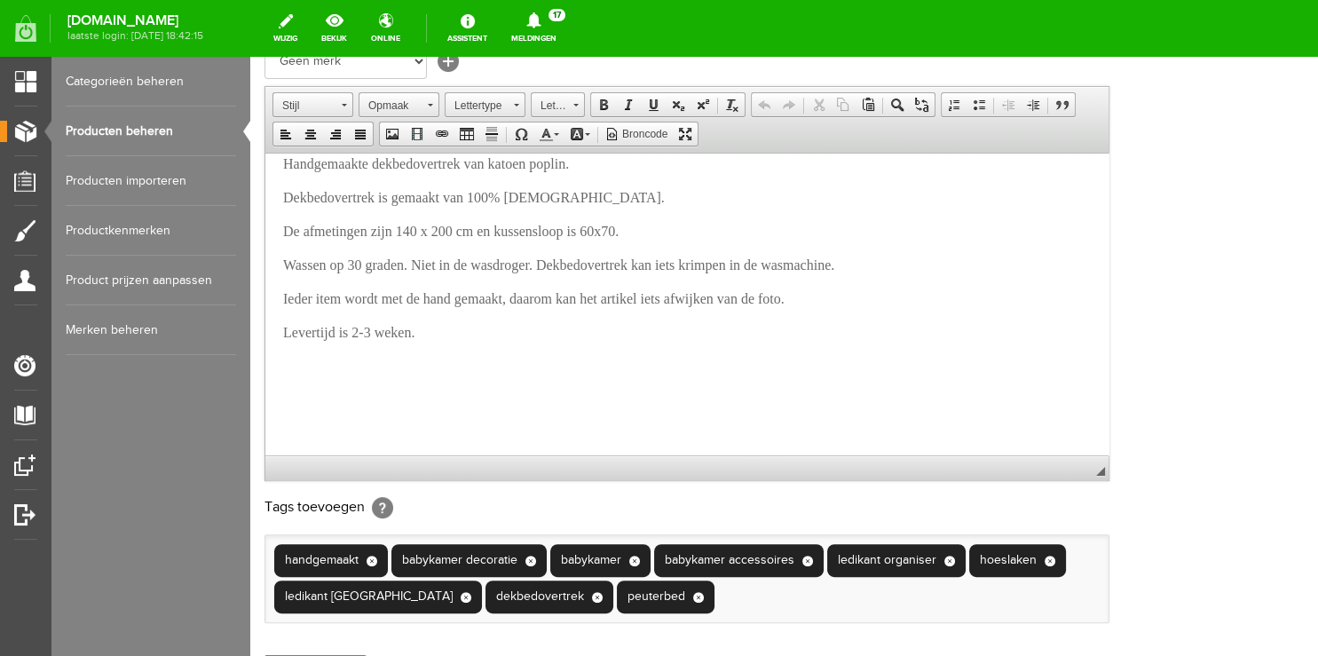
type input "Dekbedovertrek Leaves naturel"
drag, startPoint x: 554, startPoint y: 161, endPoint x: 594, endPoint y: 165, distance: 41.1
click at [569, 165] on span "Handgemaakte dekbedovertrek van katoen poplin." at bounding box center [426, 162] width 286 height 15
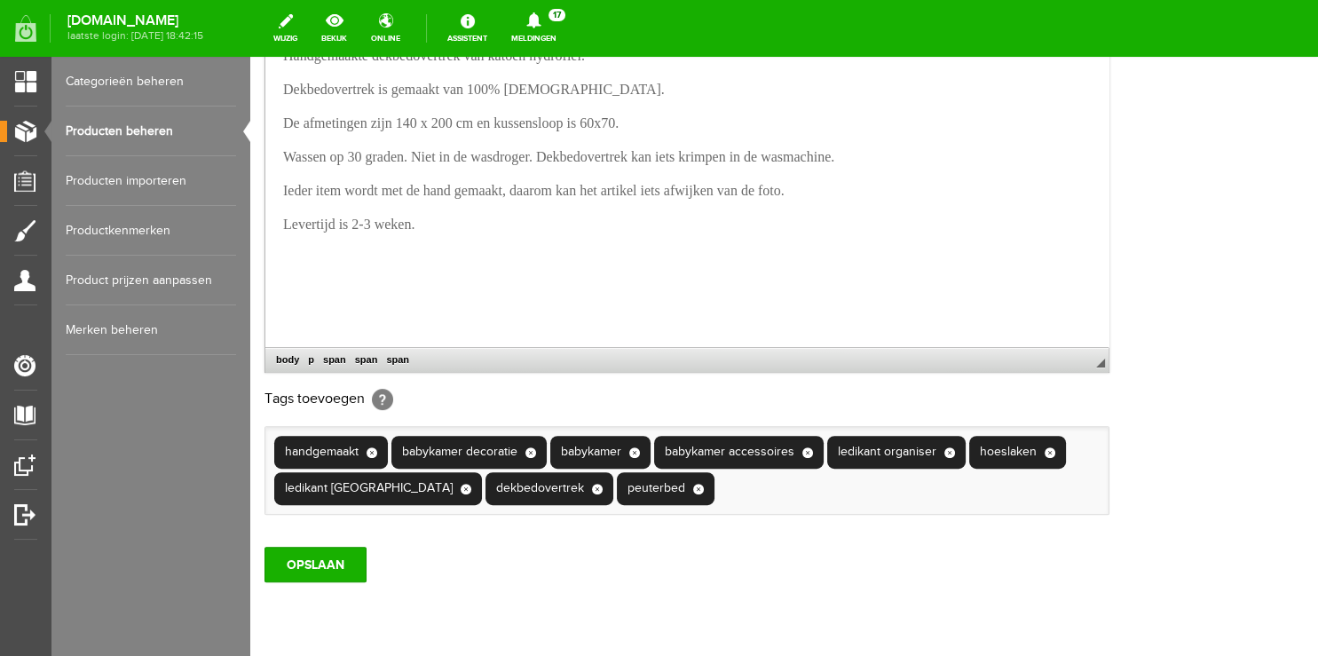
scroll to position [581, 0]
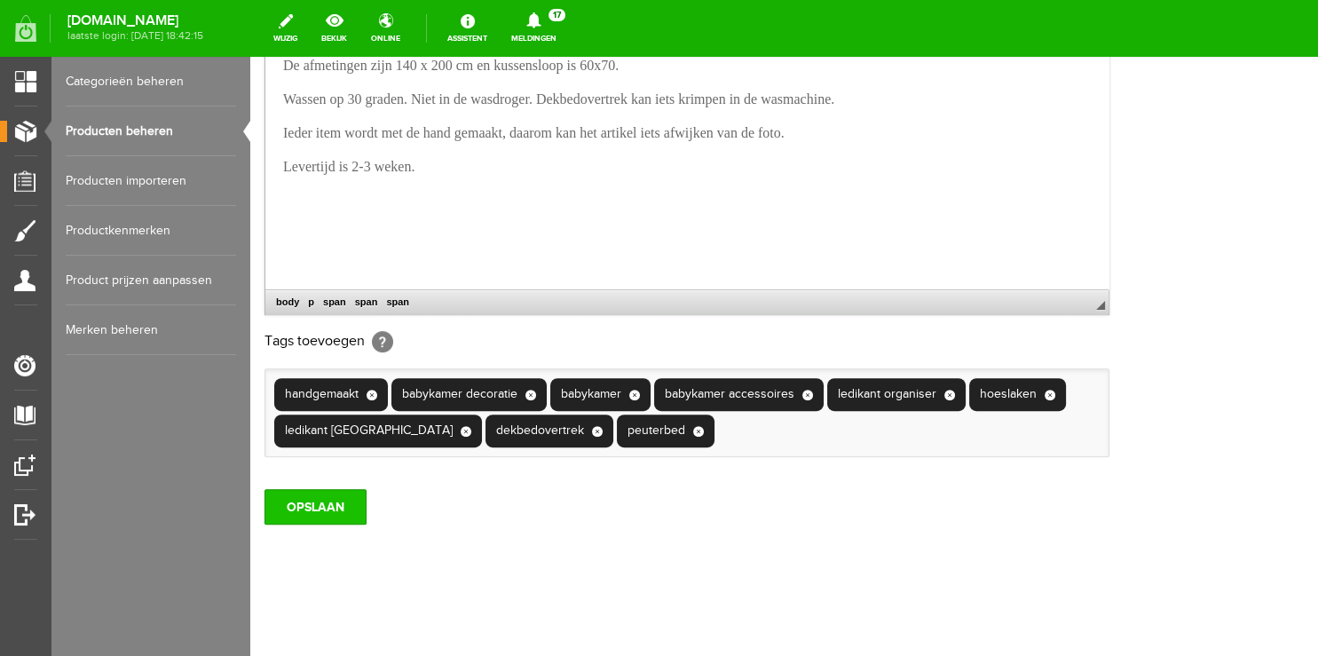
click at [329, 507] on input "OPSLAAN" at bounding box center [315, 506] width 102 height 35
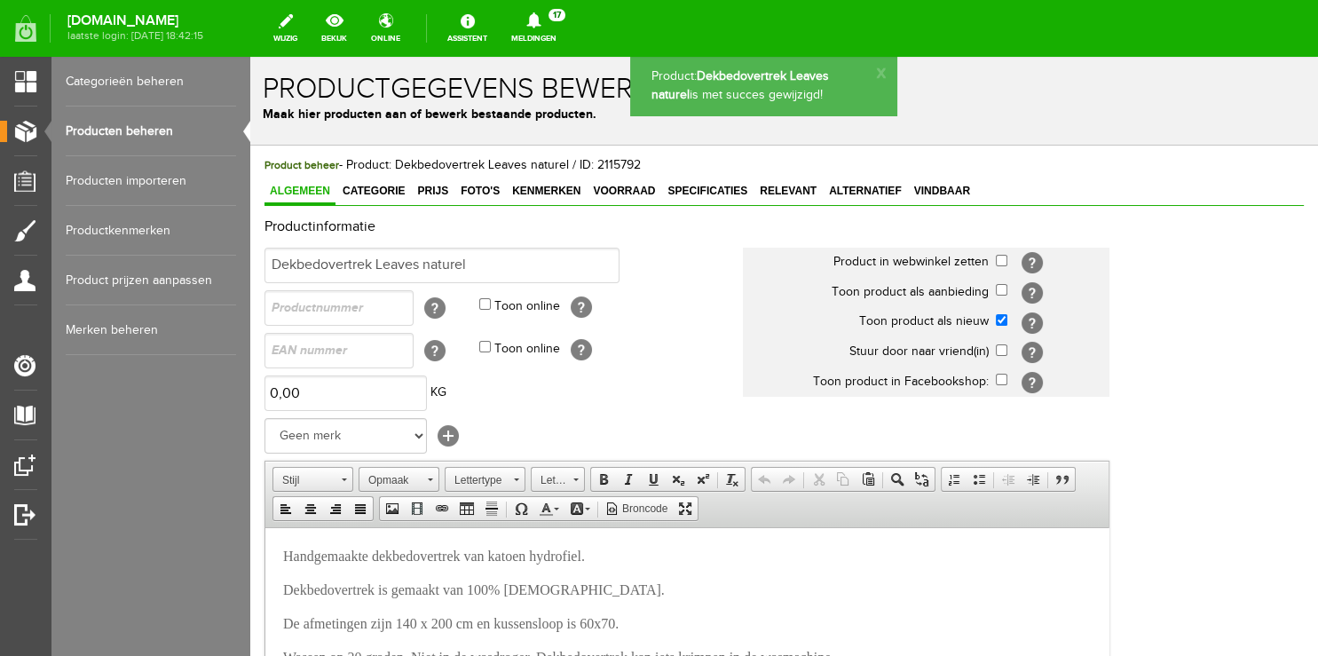
scroll to position [0, 0]
click at [477, 186] on span "Foto's" at bounding box center [480, 191] width 50 height 12
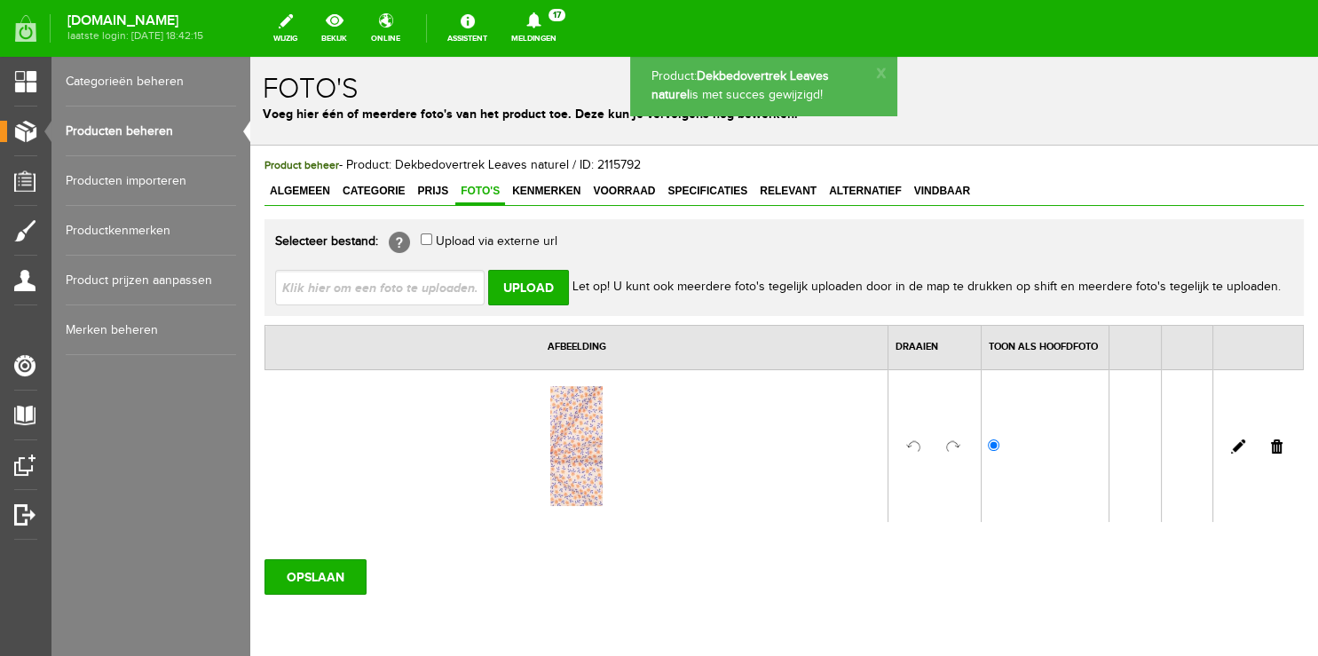
click at [1271, 449] on link at bounding box center [1277, 446] width 12 height 14
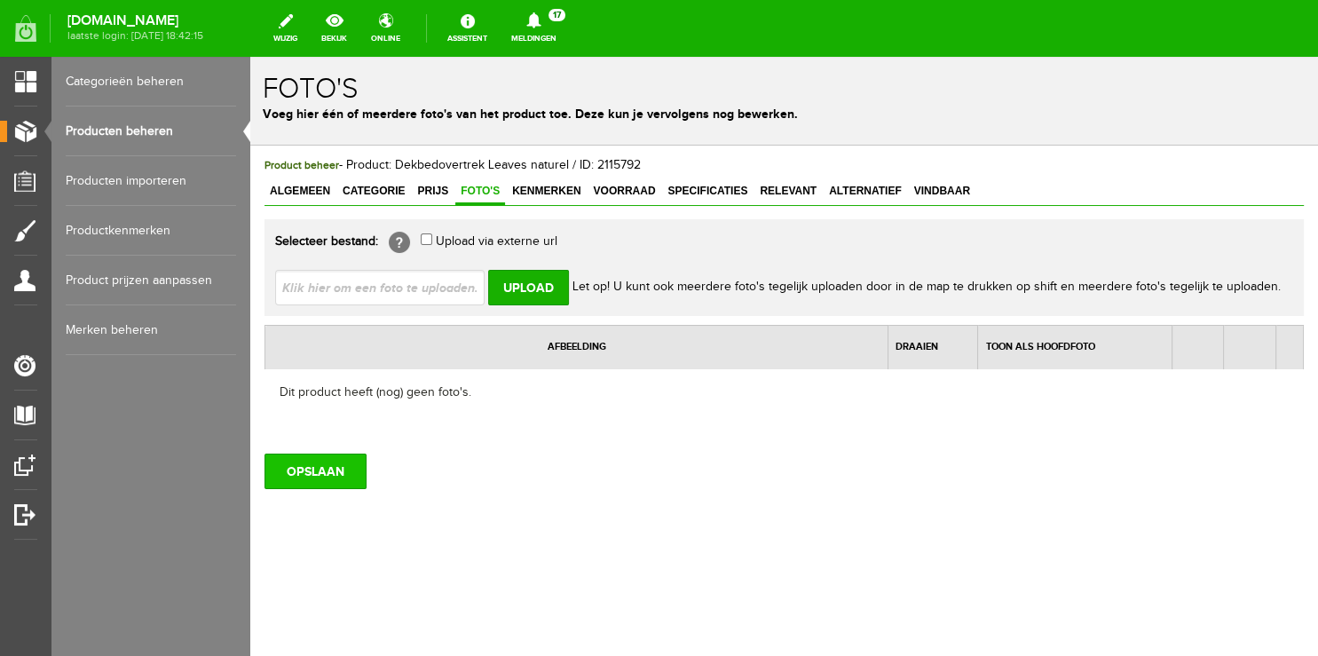
click at [313, 460] on input "OPSLAAN" at bounding box center [315, 470] width 102 height 35
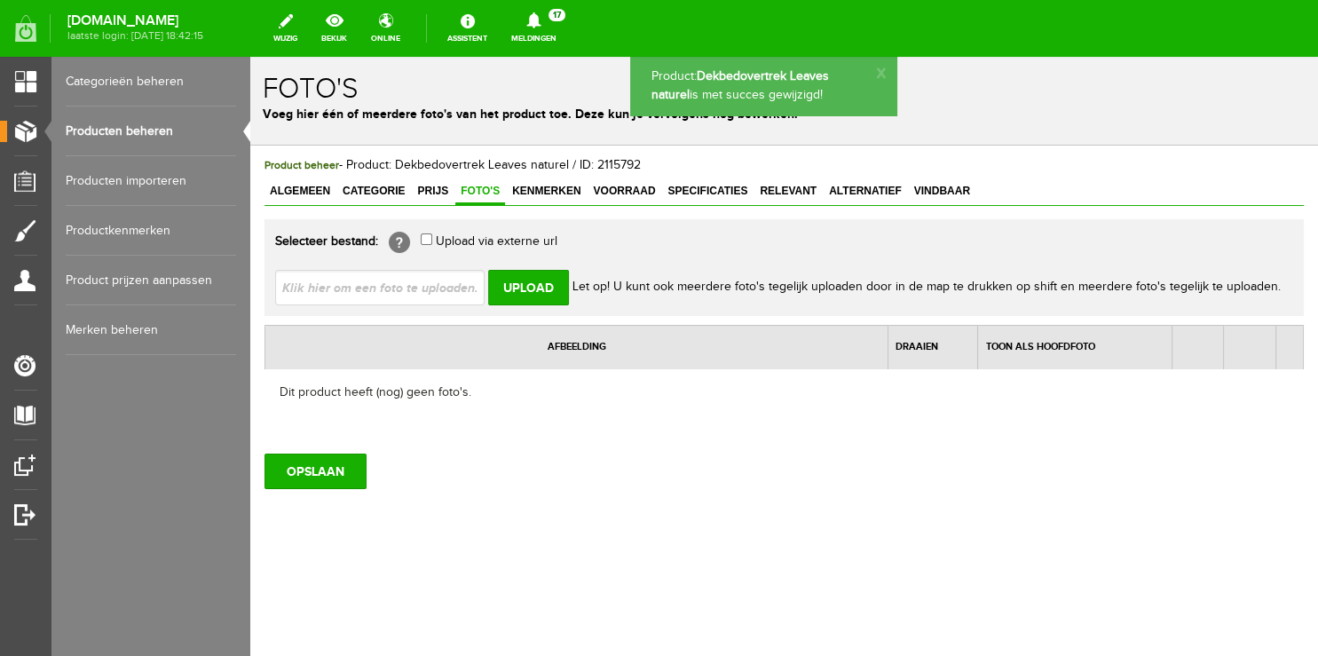
click at [134, 132] on link "Producten beheren" at bounding box center [151, 131] width 170 height 50
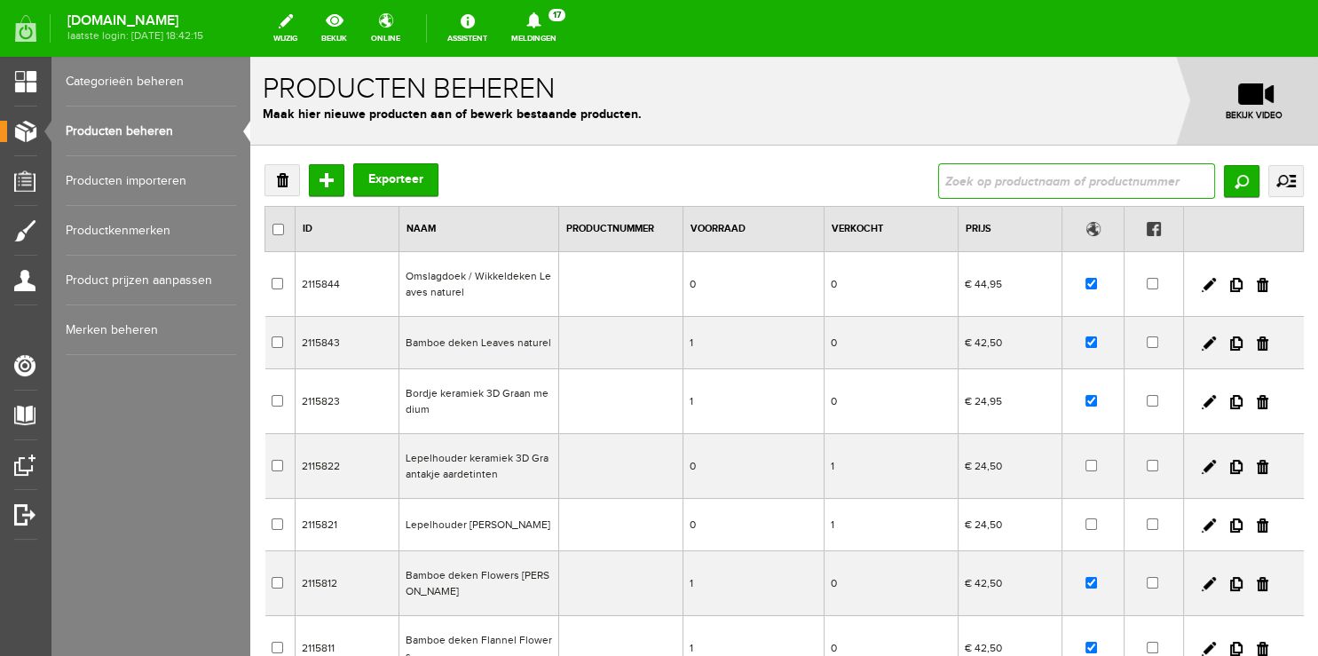
click at [978, 179] on input "text" at bounding box center [1076, 180] width 277 height 35
type input "hoeslaken"
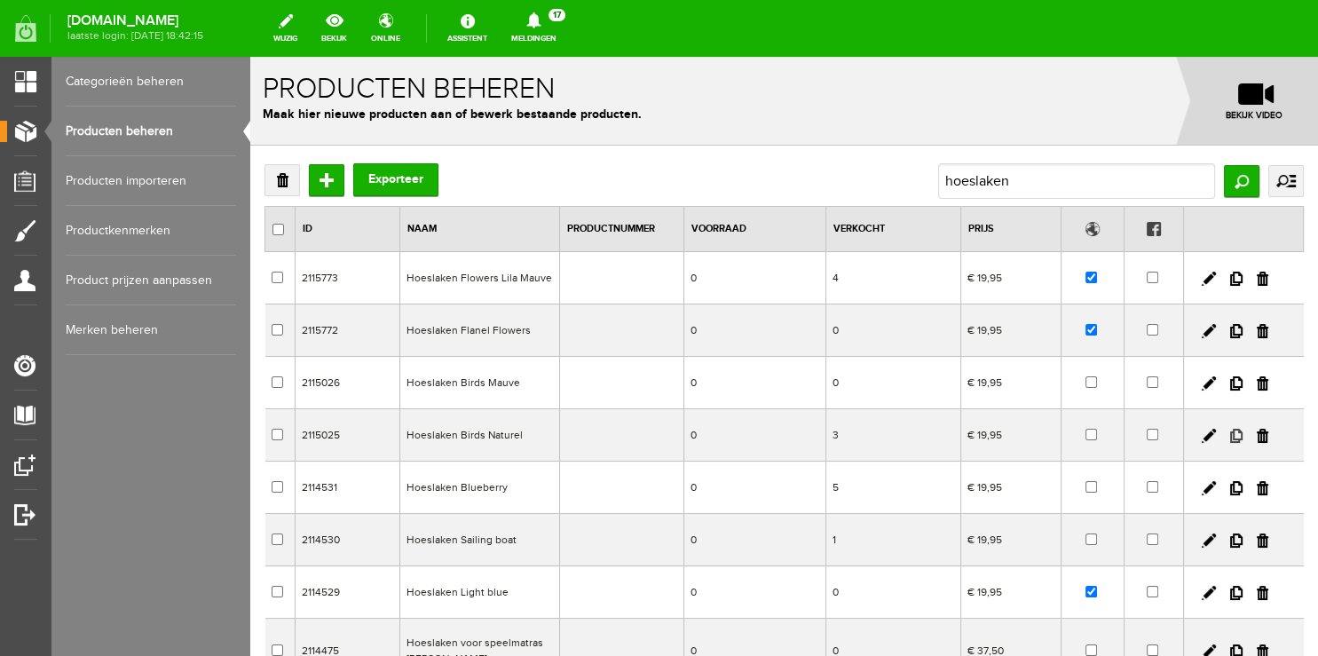
click at [1230, 434] on link at bounding box center [1236, 436] width 12 height 14
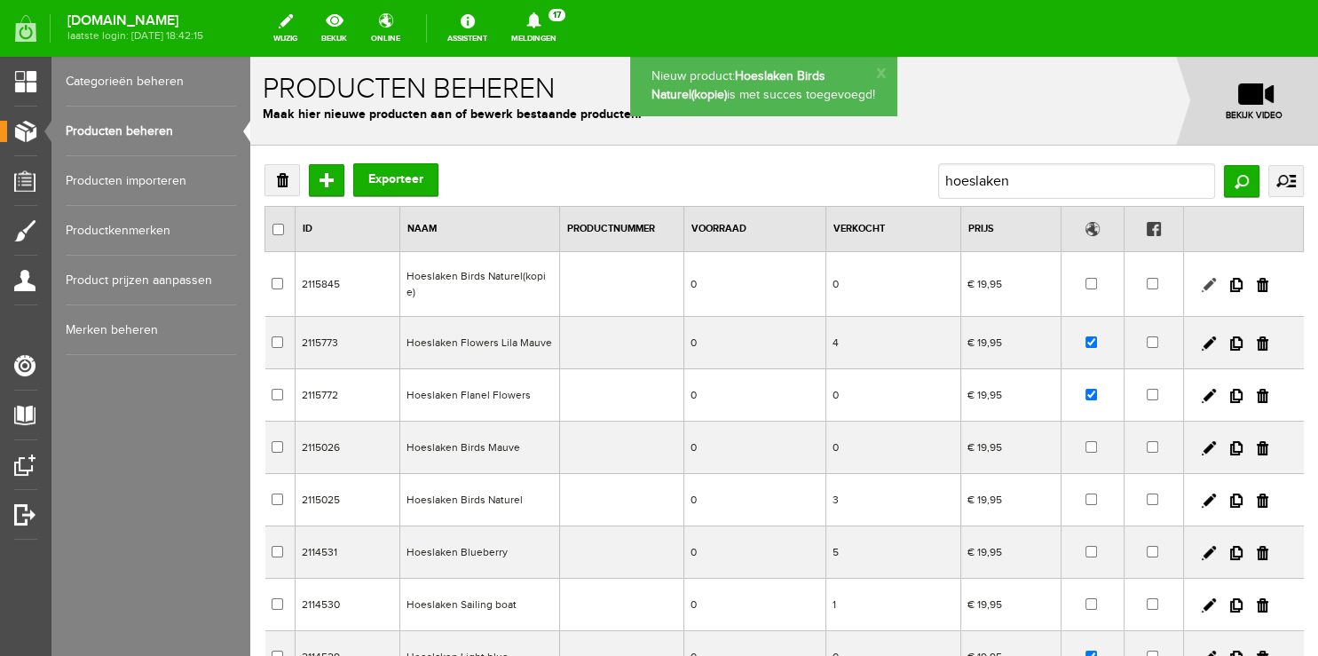
click at [1201, 278] on link at bounding box center [1208, 285] width 14 height 14
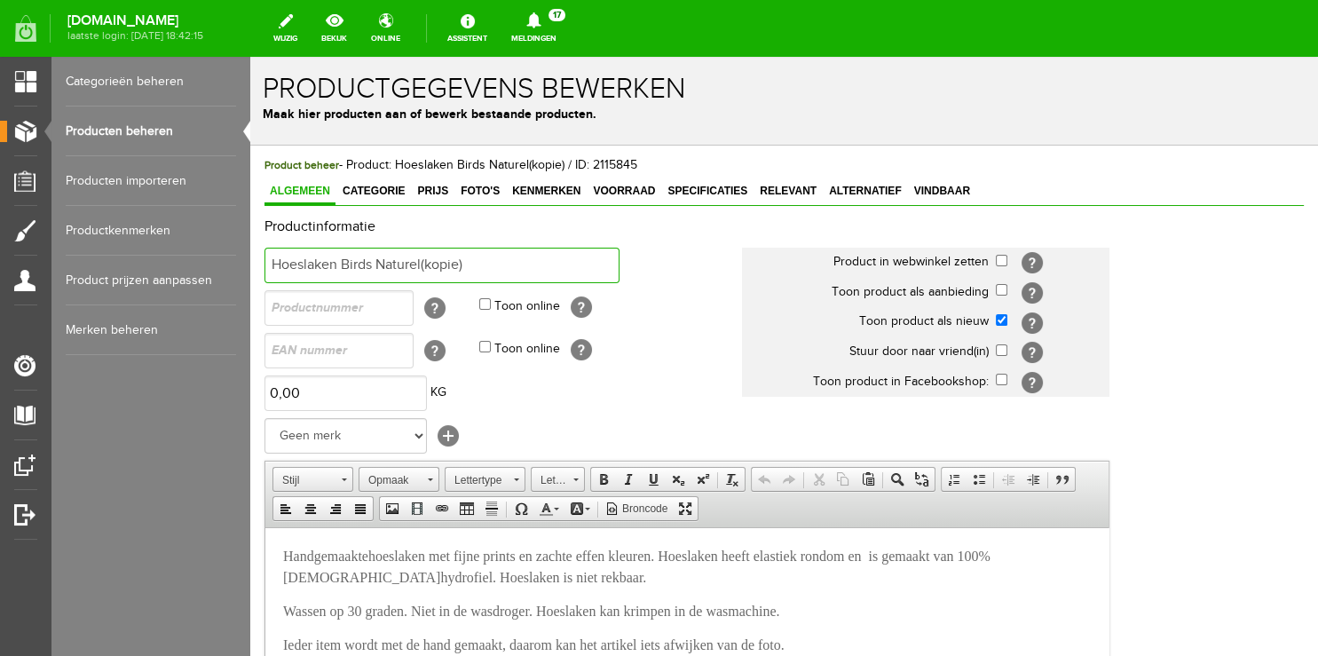
drag, startPoint x: 341, startPoint y: 257, endPoint x: 728, endPoint y: 268, distance: 387.0
click at [619, 268] on input "Hoeslaken Birds Naturel(kopie)" at bounding box center [441, 265] width 355 height 35
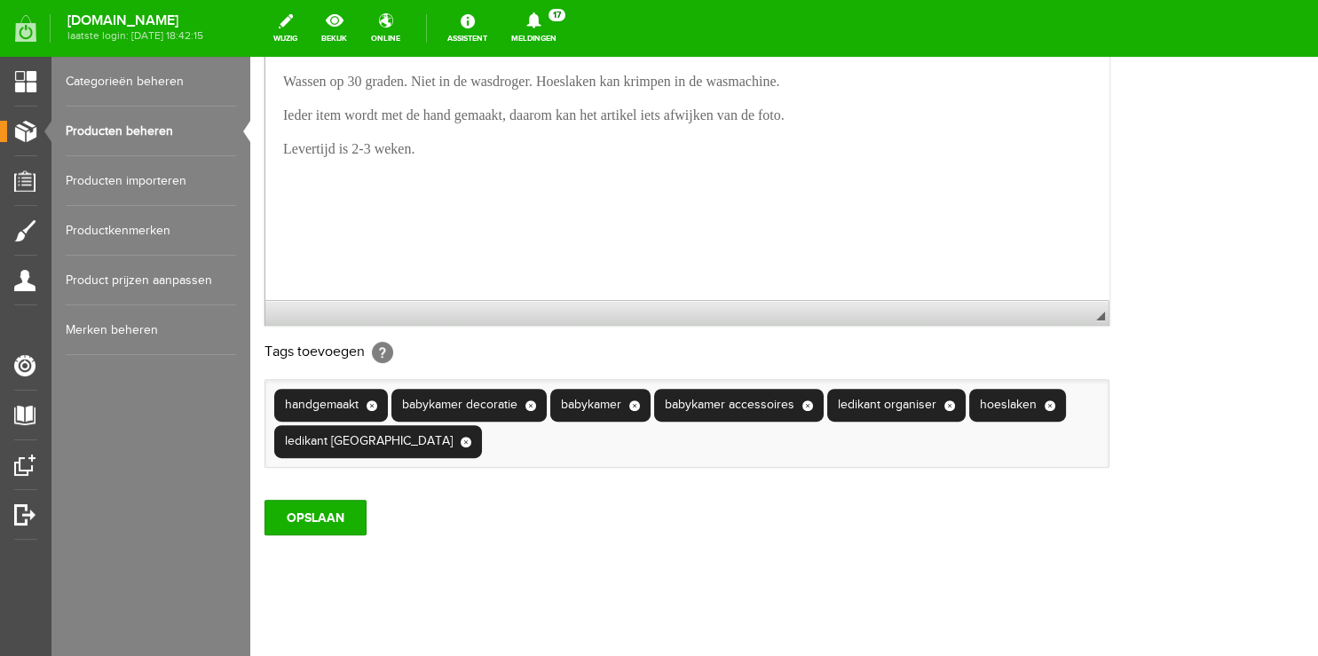
scroll to position [562, 0]
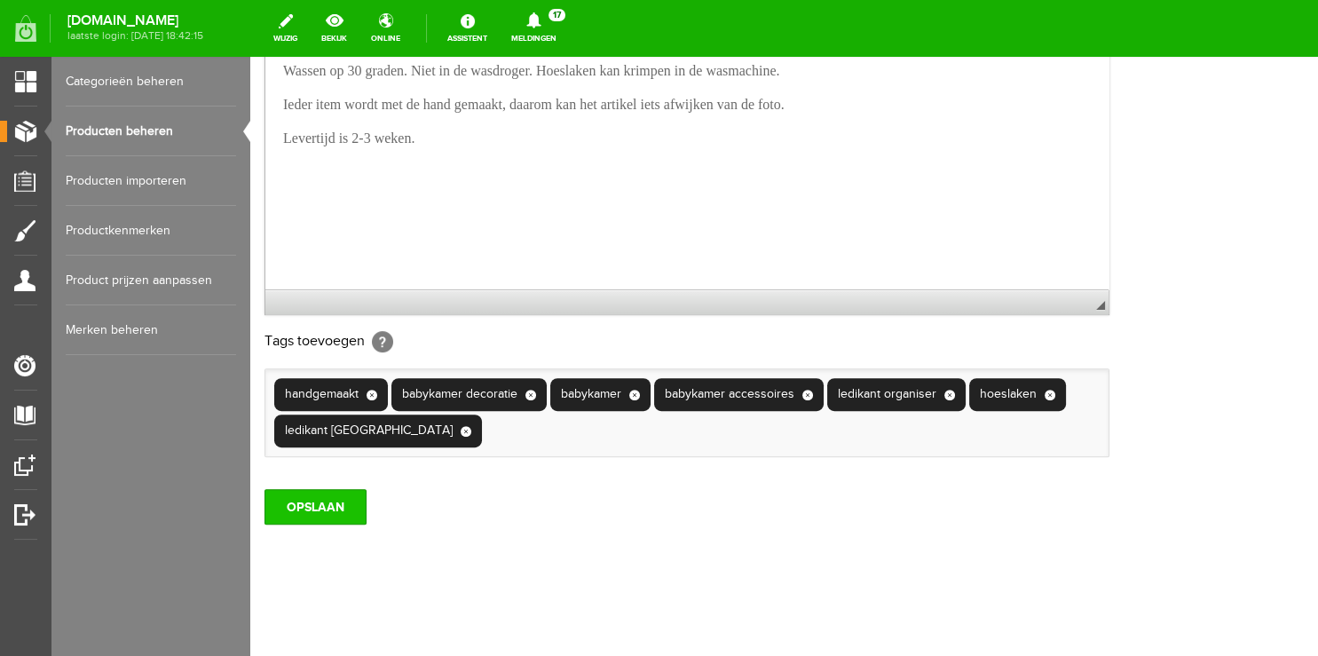
type input "Hoeslaken Leaves naturel"
click at [307, 524] on input "OPSLAAN" at bounding box center [315, 506] width 102 height 35
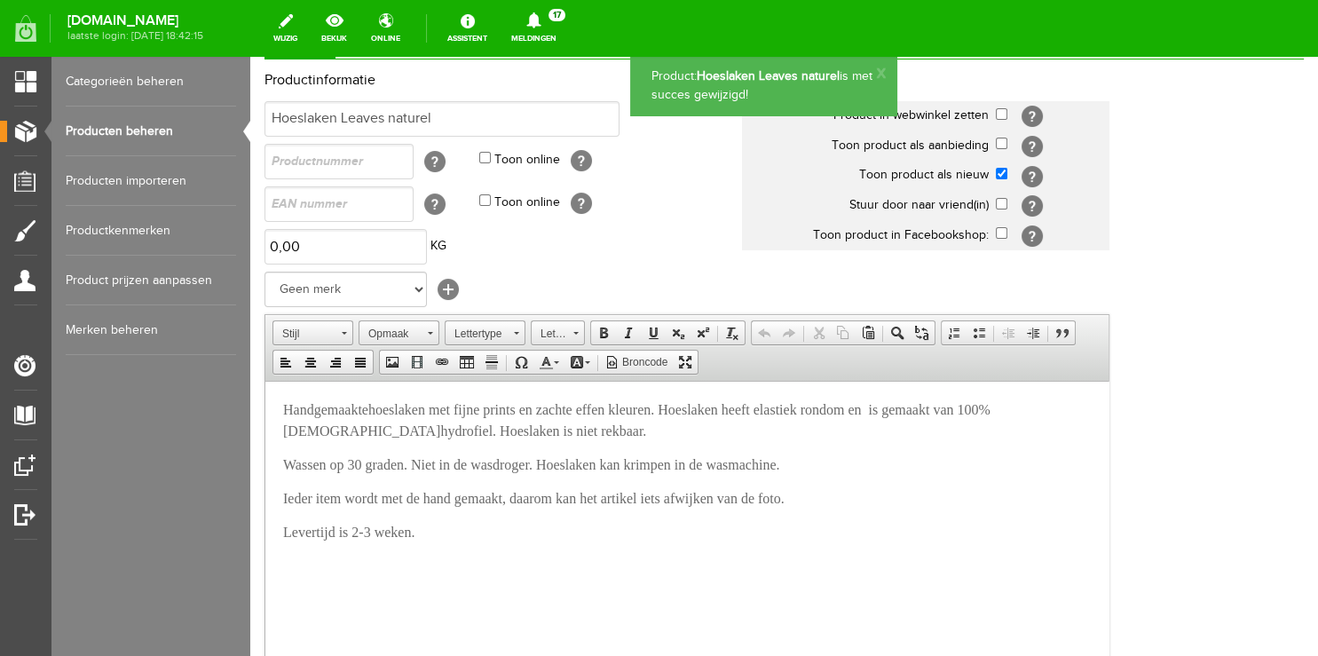
scroll to position [47, 0]
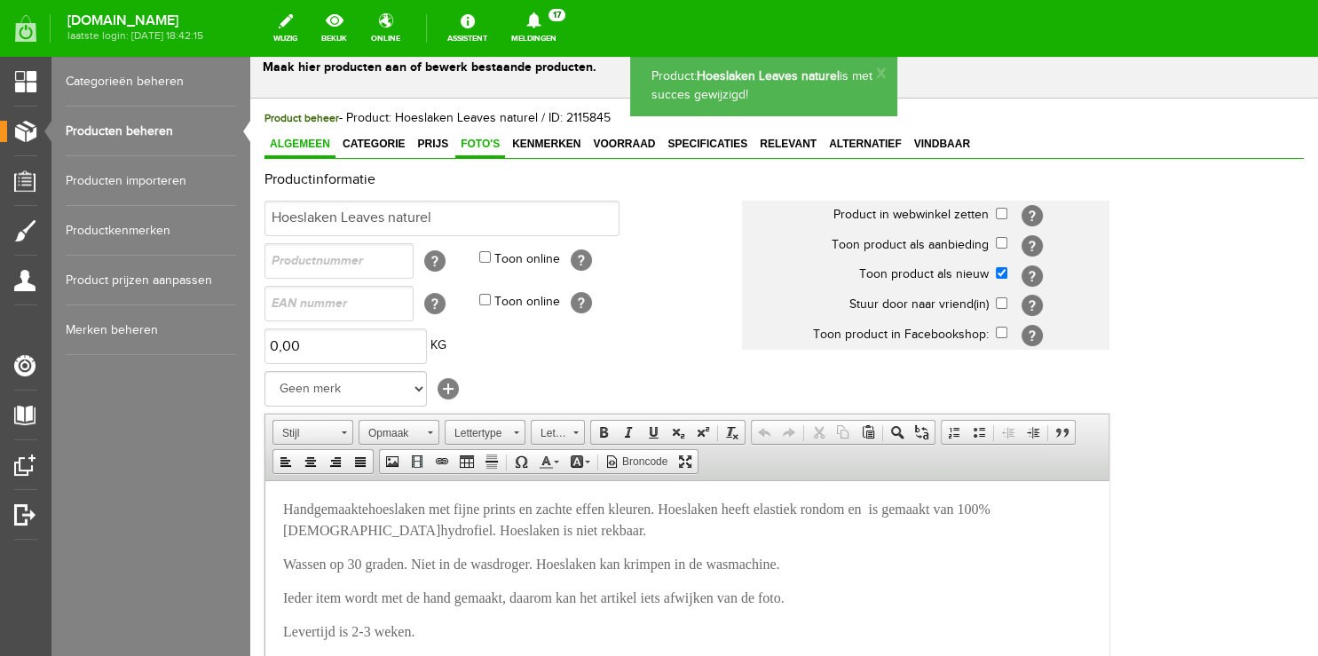
click at [480, 148] on span "Foto's" at bounding box center [480, 144] width 50 height 12
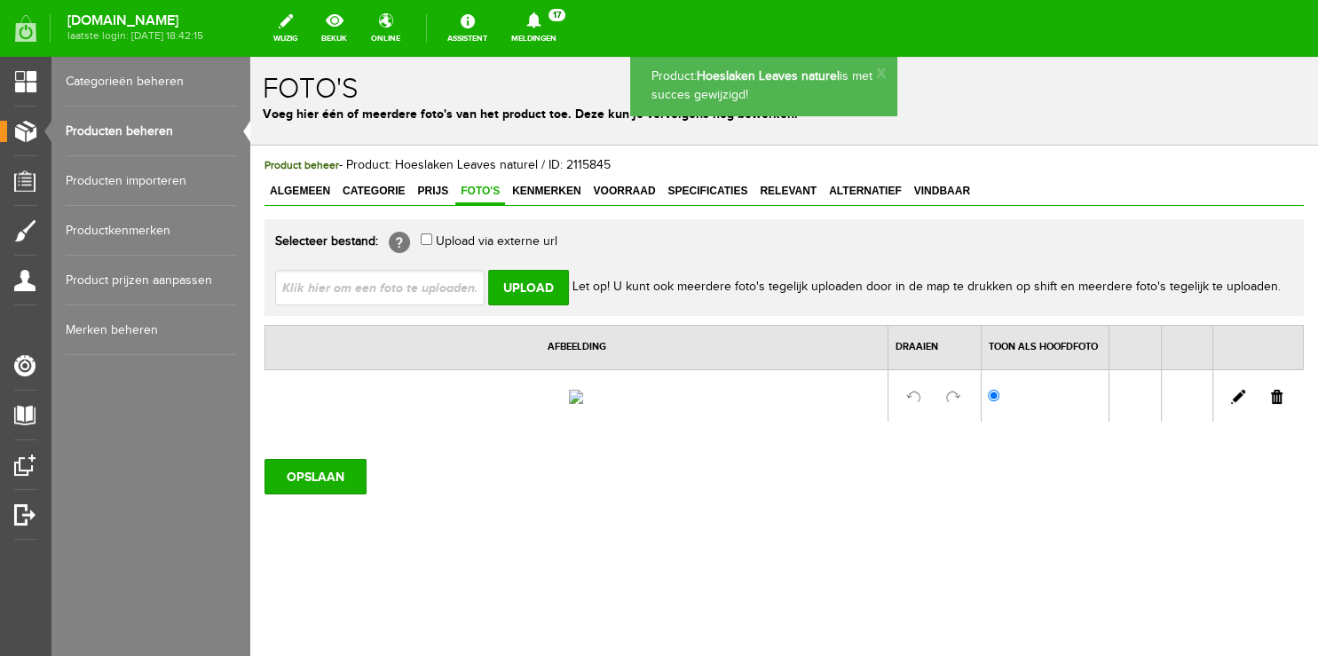
click at [1271, 398] on link at bounding box center [1277, 397] width 12 height 14
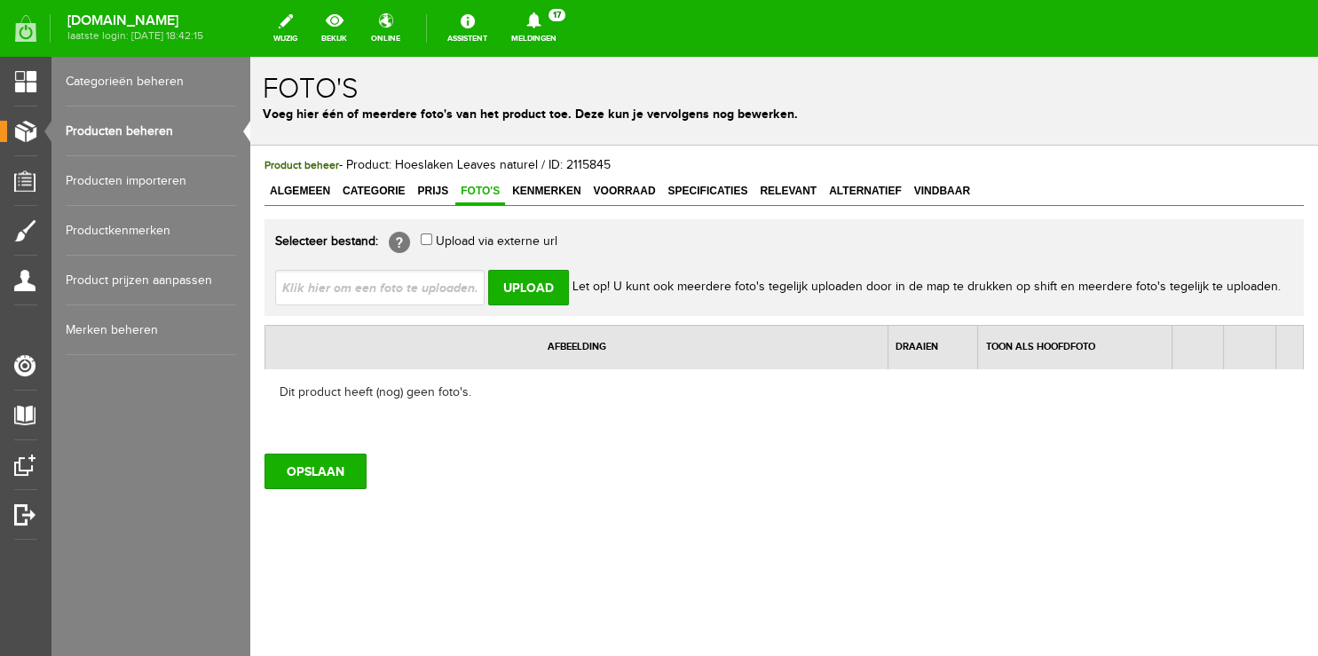
scroll to position [0, 0]
click at [301, 460] on input "OPSLAAN" at bounding box center [315, 470] width 102 height 35
